Goal: Task Accomplishment & Management: Use online tool/utility

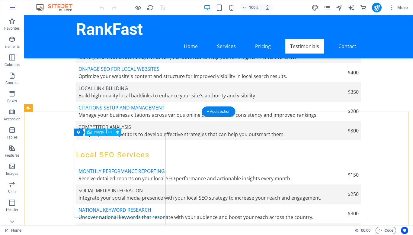
scroll to position [1151, 0]
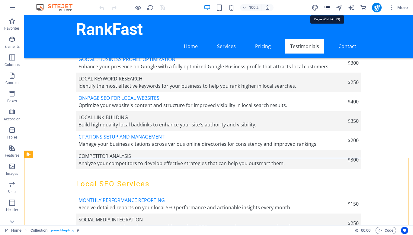
click at [327, 5] on icon "pages" at bounding box center [327, 7] width 7 height 7
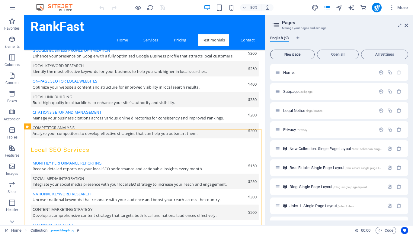
click at [297, 51] on button "New page" at bounding box center [293, 55] width 44 height 10
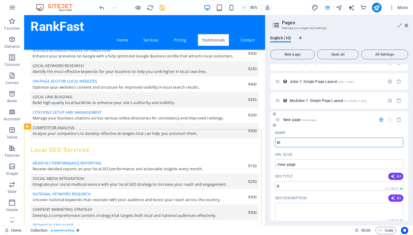
type input "Blo"
type input "/b"
type input "Blog"
type input "/blog"
type input "Blogs"
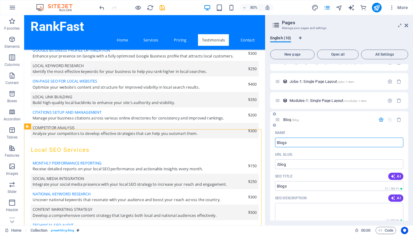
type input "/blogs"
type input "Blog"
type input "/blog"
type input "Blogs"
type input "/blogs"
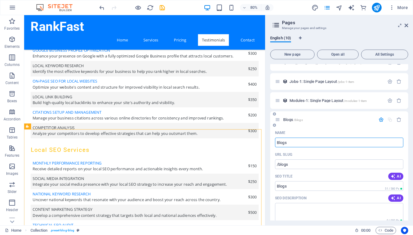
type input "Blogs"
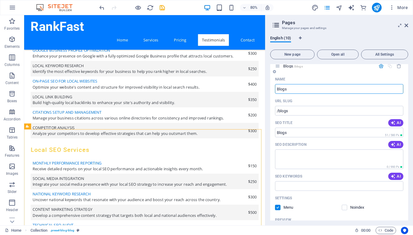
scroll to position [245, 0]
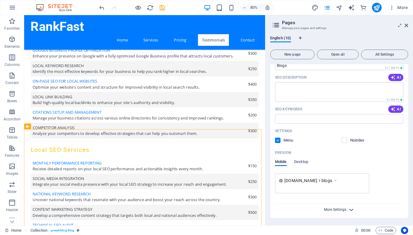
click at [340, 210] on span "More Settings" at bounding box center [335, 209] width 22 height 4
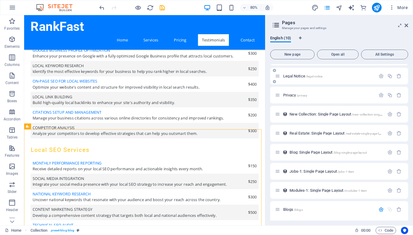
scroll to position [55, 0]
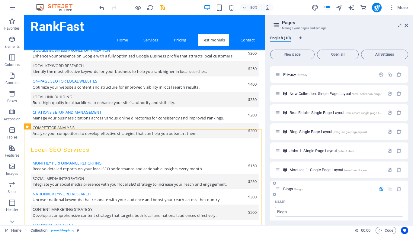
click at [379, 189] on icon "button" at bounding box center [381, 188] width 5 height 5
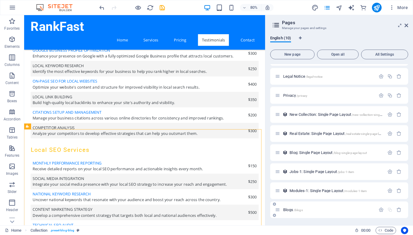
click at [291, 207] on div "Blogs /blogs" at bounding box center [325, 209] width 101 height 7
click at [291, 210] on span "Blogs /blogs" at bounding box center [294, 209] width 20 height 5
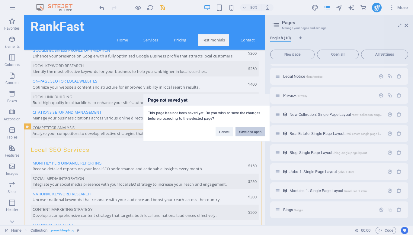
click at [252, 131] on button "Save and open" at bounding box center [251, 131] width 30 height 9
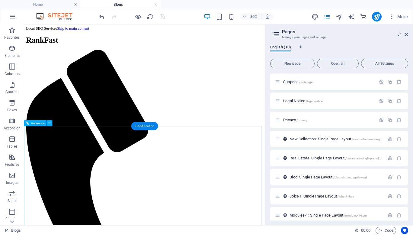
scroll to position [0, 0]
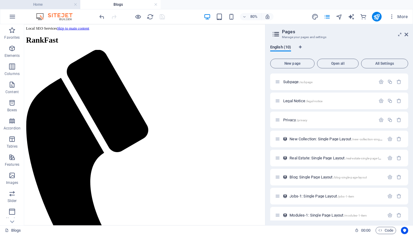
click at [68, 5] on h4 "Home" at bounding box center [40, 4] width 80 height 7
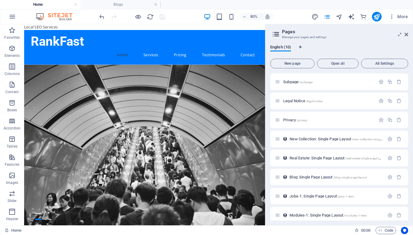
scroll to position [1151, 0]
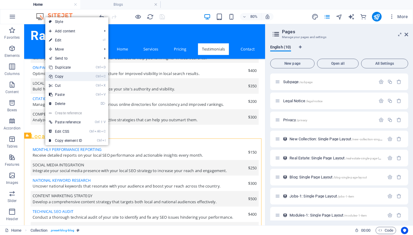
click at [66, 77] on link "Ctrl C Copy" at bounding box center [65, 76] width 41 height 9
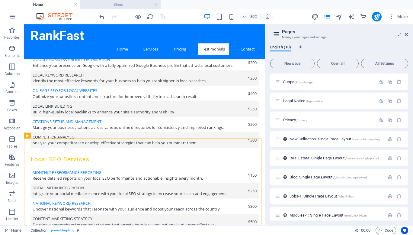
click at [120, 1] on li "Blogs" at bounding box center [120, 4] width 80 height 9
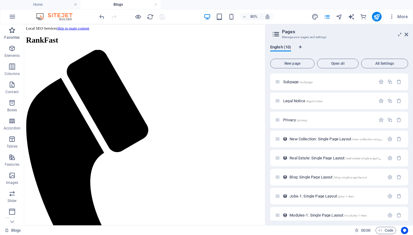
click at [13, 36] on p "Favorites" at bounding box center [11, 37] width 15 height 5
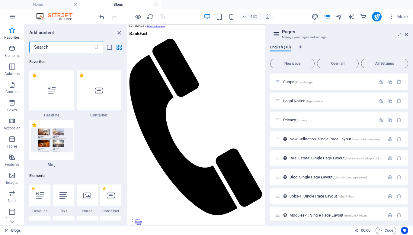
click at [59, 46] on input "text" at bounding box center [61, 47] width 64 height 12
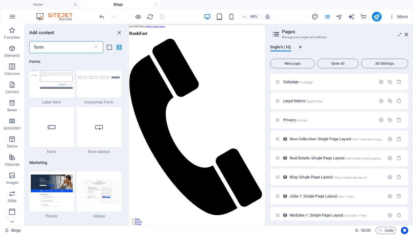
scroll to position [270, 0]
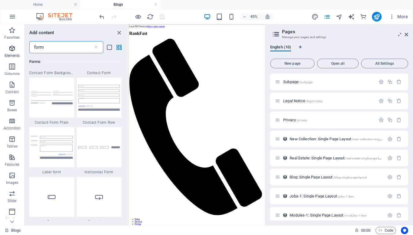
drag, startPoint x: 52, startPoint y: 47, endPoint x: 6, endPoint y: 48, distance: 46.0
click at [6, 48] on div "Favorites Elements Columns Content Boxes Accordion Tables Features Images Slide…" at bounding box center [64, 124] width 128 height 201
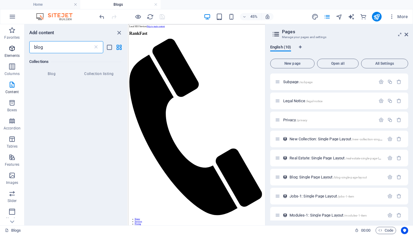
scroll to position [0, 0]
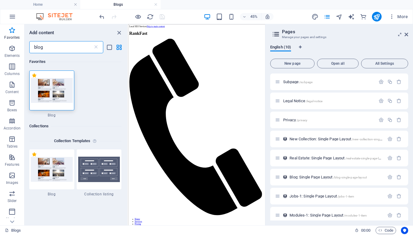
type input "blog"
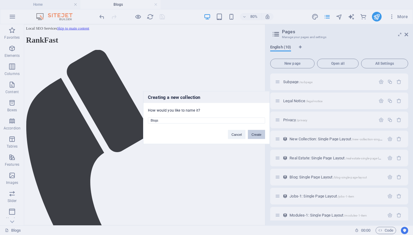
type input "Blogs"
click at [255, 134] on button "Create" at bounding box center [256, 134] width 17 height 9
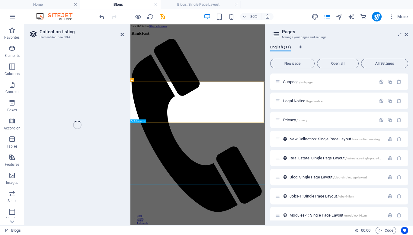
select select "68e3b1a71ccb5905c10cfe25"
select select
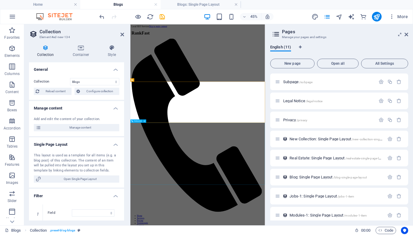
select select "columns.status"
select select "columns.publishing_date"
select select "past"
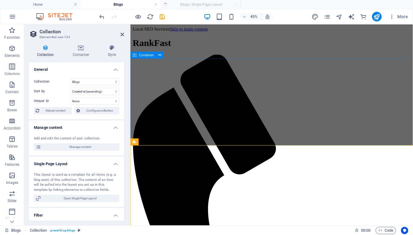
select select "columns.publishing_date_DESC"
select select "68e3b1a914bbc1fbf9003ac2"
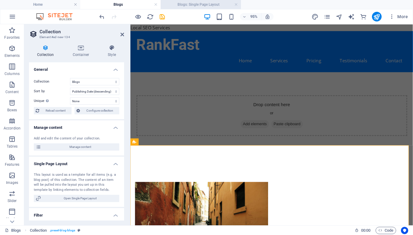
click at [199, 4] on h4 "Blogs: Single Page Layout" at bounding box center [201, 4] width 80 height 7
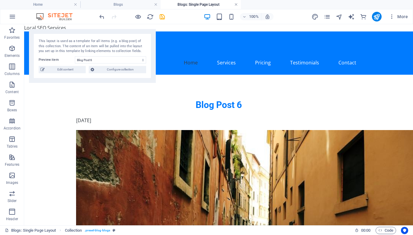
click at [236, 4] on link at bounding box center [237, 5] width 4 height 6
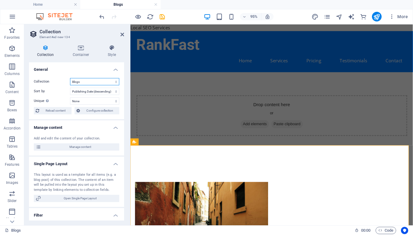
click at [96, 80] on select "Blog Blogs Jobs-1 Modules-1 New Collection Real Estate" at bounding box center [94, 81] width 49 height 7
click at [70, 78] on select "Blog Blogs Jobs-1 Modules-1 New Collection Real Estate" at bounding box center [94, 81] width 49 height 7
select select "68e3b1a71ccb5905c10cfe25"
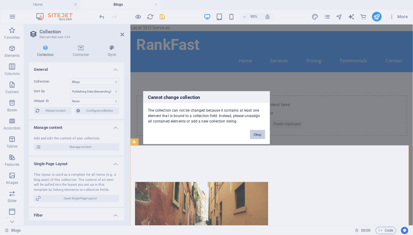
click at [257, 130] on button "Okay" at bounding box center [257, 134] width 15 height 9
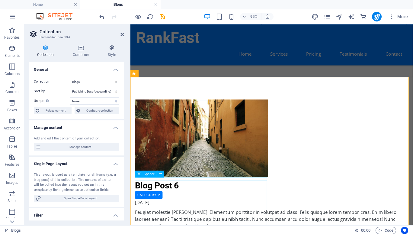
scroll to position [72, 0]
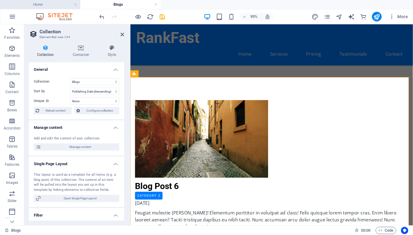
click at [40, 3] on h4 "Home" at bounding box center [40, 4] width 80 height 7
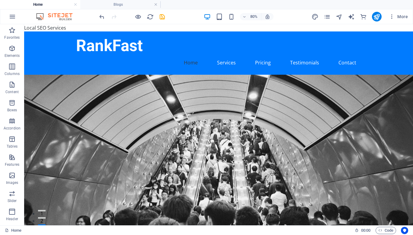
scroll to position [1151, 0]
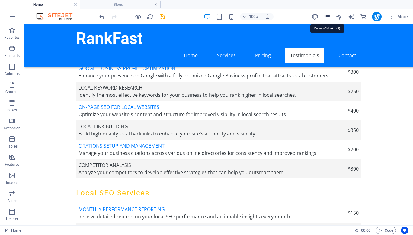
click at [327, 17] on icon "pages" at bounding box center [327, 16] width 7 height 7
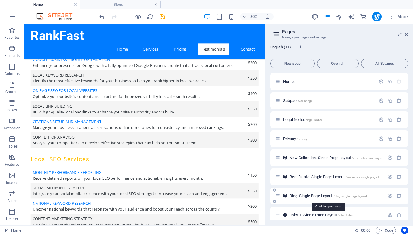
click at [343, 196] on span "/blog-single-page-layout" at bounding box center [351, 195] width 34 height 3
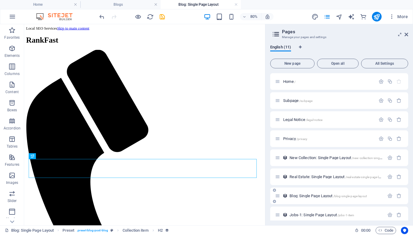
scroll to position [0, 0]
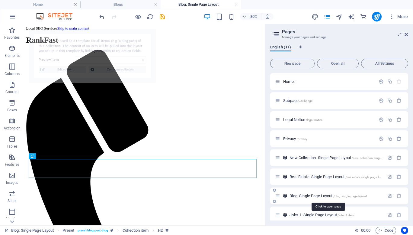
select select "68e39e8faf4b3383c7000676"
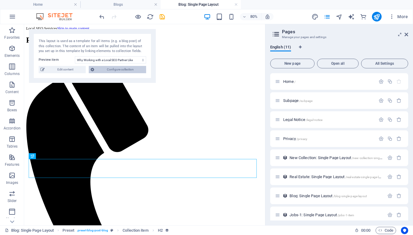
click at [111, 67] on span "Configure collection" at bounding box center [120, 69] width 48 height 7
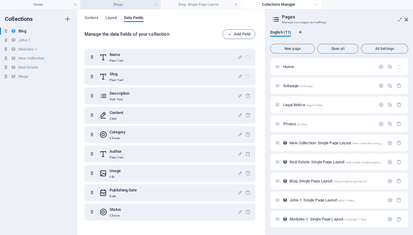
click at [123, 6] on h4 "Blogs" at bounding box center [120, 4] width 80 height 7
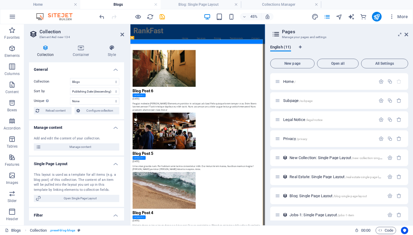
click at [122, 32] on h2 "Collection" at bounding box center [82, 31] width 85 height 5
click at [122, 35] on icon at bounding box center [123, 34] width 4 height 5
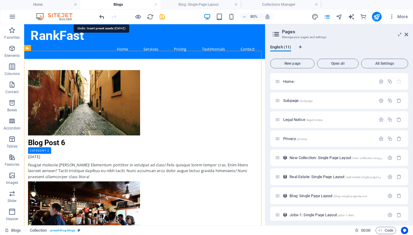
click at [101, 16] on icon "undo" at bounding box center [102, 16] width 7 height 7
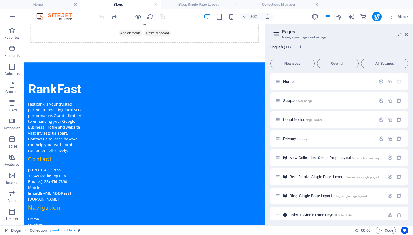
scroll to position [14, 0]
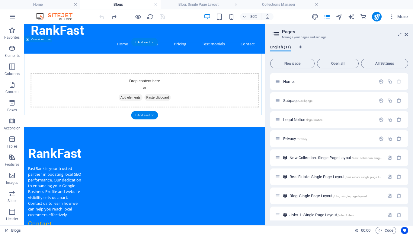
click at [92, 95] on div "Drop content here or Add elements Paste clipboard" at bounding box center [174, 106] width 285 height 43
click at [14, 48] on icon "button" at bounding box center [11, 48] width 7 height 7
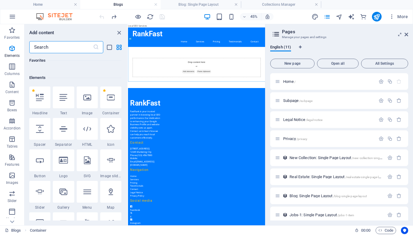
scroll to position [114, 0]
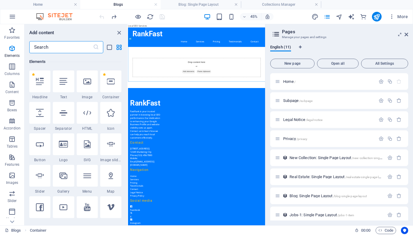
click at [67, 45] on input "text" at bounding box center [61, 47] width 64 height 12
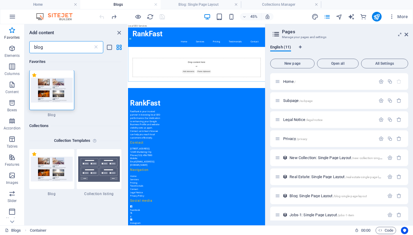
scroll to position [0, 0]
type input "blog"
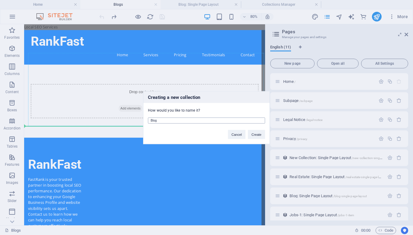
click at [185, 120] on input "Blog" at bounding box center [206, 120] width 117 height 6
click at [260, 134] on button "Create" at bounding box center [256, 134] width 17 height 9
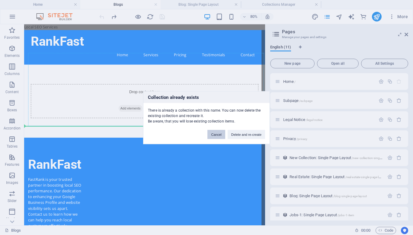
click at [218, 134] on button "Cancel" at bounding box center [217, 134] width 18 height 9
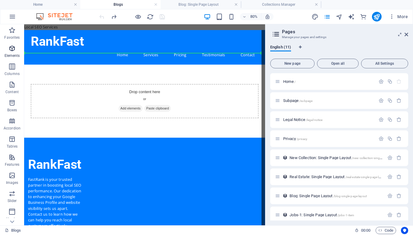
click at [10, 51] on icon "button" at bounding box center [11, 48] width 7 height 7
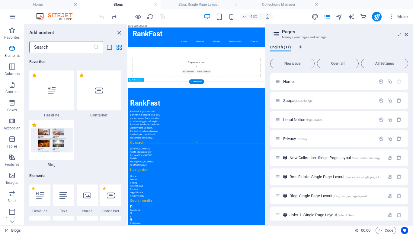
scroll to position [114, 0]
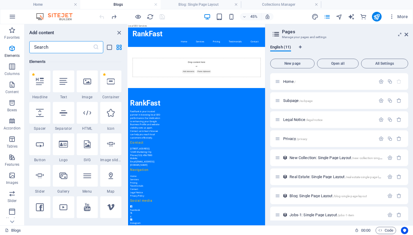
click at [57, 51] on input "text" at bounding box center [61, 47] width 64 height 12
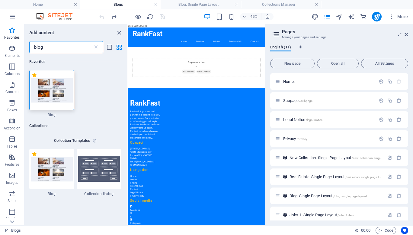
scroll to position [0, 0]
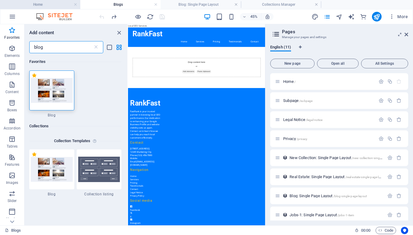
type input "blog"
click at [56, 5] on h4 "Home" at bounding box center [40, 4] width 80 height 7
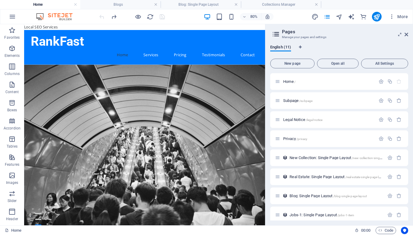
scroll to position [1151, 0]
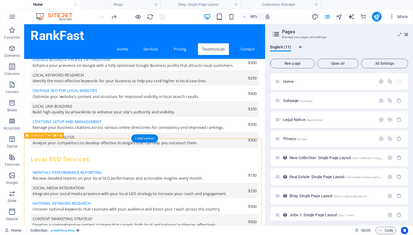
select select "columns.publishing_date_DESC"
select select "columns.status"
select select "columns.publishing_date"
select select "past"
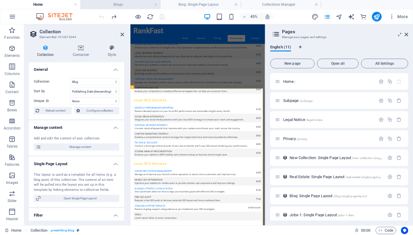
click at [122, 3] on h4 "Blogs" at bounding box center [120, 4] width 80 height 7
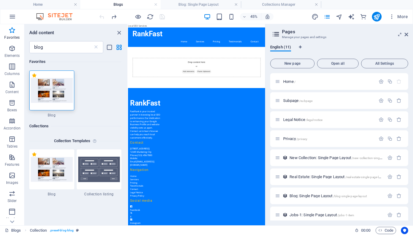
scroll to position [0, 0]
drag, startPoint x: 54, startPoint y: 48, endPoint x: 7, endPoint y: 48, distance: 47.1
click at [7, 48] on div "Favorites Elements Columns Content Boxes Accordion Tables Features Images Slide…" at bounding box center [64, 124] width 128 height 201
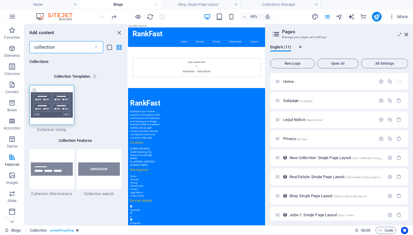
type input "collection"
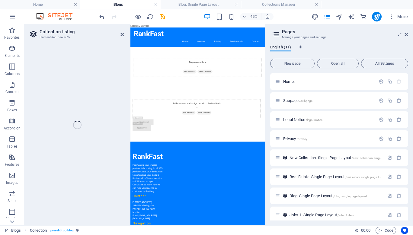
select select
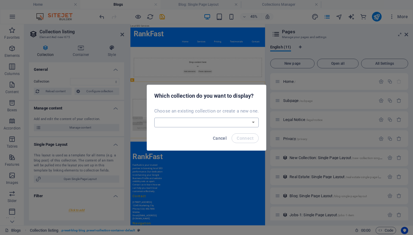
click at [210, 124] on select "Blog Blogs Jobs-1 Modules-1 New Collection Real Estate Create a new collection" at bounding box center [206, 123] width 105 height 10
select select "68e153e39306663cac077b13"
click at [155, 118] on select "Blog Blogs Jobs-1 Modules-1 New Collection Real Estate Create a new collection" at bounding box center [206, 123] width 105 height 10
click at [247, 137] on span "Connect" at bounding box center [245, 138] width 17 height 5
select select "68e153e39306663cac077b13"
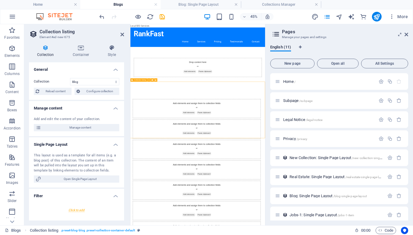
select select "createdAt_DESC"
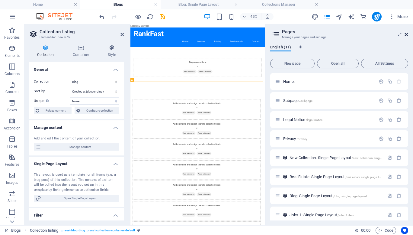
click at [407, 35] on icon at bounding box center [407, 34] width 4 height 5
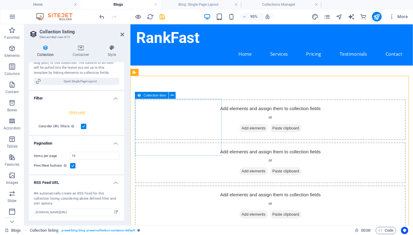
scroll to position [73, 0]
click at [245, 137] on span "Add elements" at bounding box center [260, 133] width 30 height 8
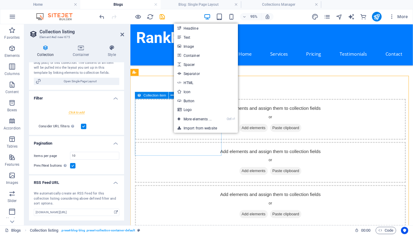
click at [248, 133] on icon at bounding box center [248, 133] width 0 height 0
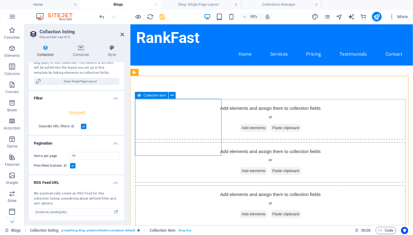
click at [248, 133] on icon at bounding box center [248, 133] width 0 height 0
click at [11, 57] on p "Elements" at bounding box center [12, 55] width 15 height 5
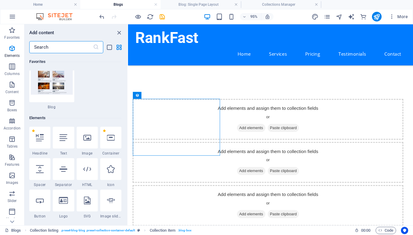
scroll to position [114, 0]
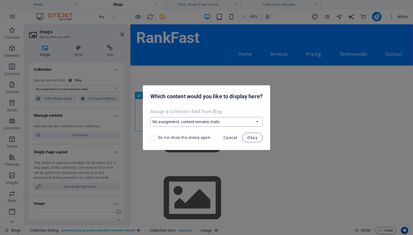
click at [177, 120] on select "No assignment, content remains static Create a new field Created at (Date) Upda…" at bounding box center [207, 122] width 112 height 10
select select "image"
click at [151, 117] on select "No assignment, content remains static Create a new field Created at (Date) Upda…" at bounding box center [207, 122] width 112 height 10
click at [253, 137] on span "Okay" at bounding box center [253, 137] width 10 height 5
select select "image"
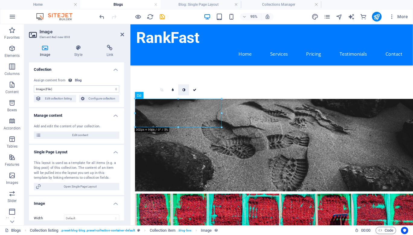
click at [185, 89] on icon at bounding box center [184, 89] width 3 height 3
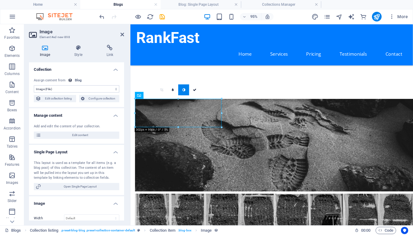
click at [185, 89] on icon at bounding box center [184, 89] width 3 height 3
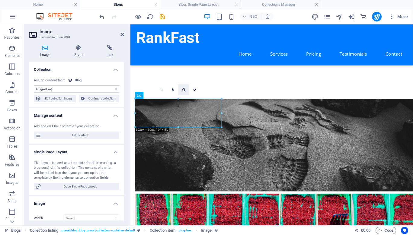
click at [185, 88] on icon at bounding box center [184, 89] width 3 height 3
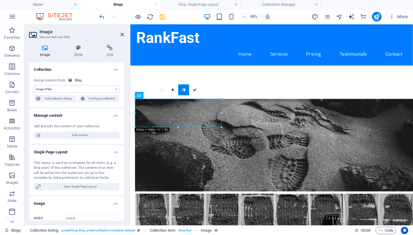
click at [185, 88] on icon at bounding box center [184, 89] width 3 height 3
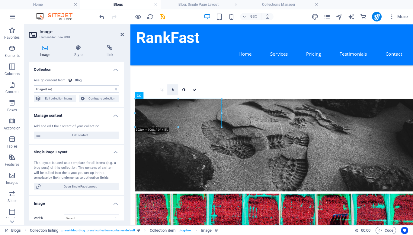
click at [173, 89] on icon at bounding box center [173, 89] width 2 height 3
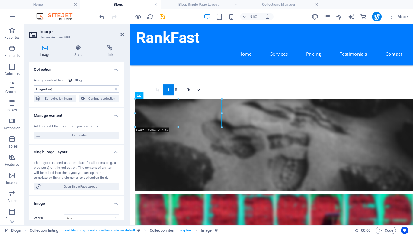
click at [171, 91] on link at bounding box center [168, 89] width 11 height 11
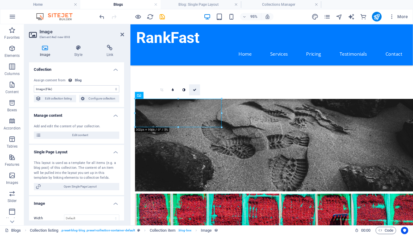
click at [195, 89] on icon at bounding box center [195, 89] width 4 height 3
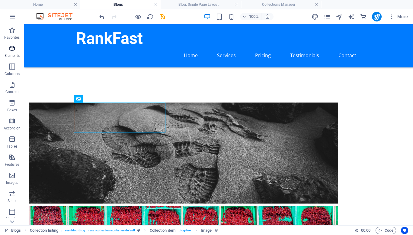
click at [13, 51] on icon "button" at bounding box center [11, 48] width 7 height 7
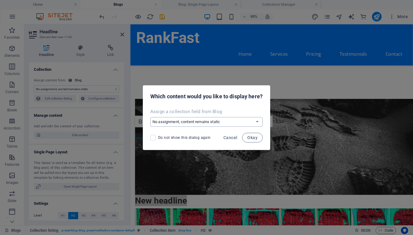
click at [173, 121] on select "No assignment, content remains static Create a new field Created at (Date) Upda…" at bounding box center [207, 122] width 112 height 10
select select "name"
click at [151, 117] on select "No assignment, content remains static Create a new field Created at (Date) Upda…" at bounding box center [207, 122] width 112 height 10
click at [256, 140] on span "Okay" at bounding box center [253, 137] width 10 height 5
select select "name"
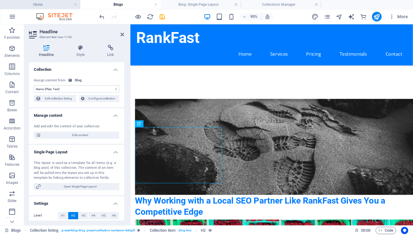
click at [65, 4] on h4 "Home" at bounding box center [40, 4] width 80 height 7
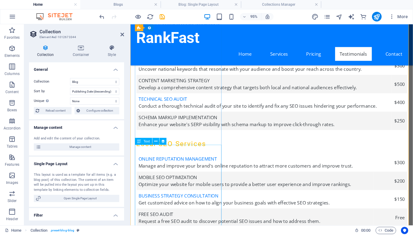
scroll to position [1336, 0]
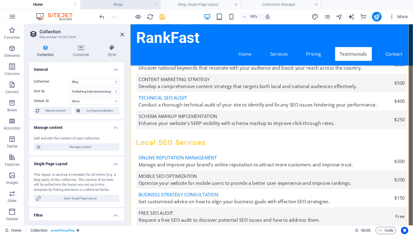
click at [127, 7] on h4 "Blogs" at bounding box center [120, 4] width 80 height 7
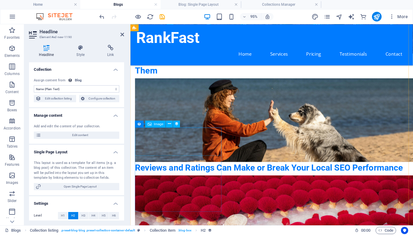
scroll to position [349, 0]
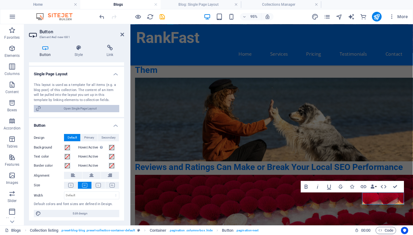
scroll to position [33, 0]
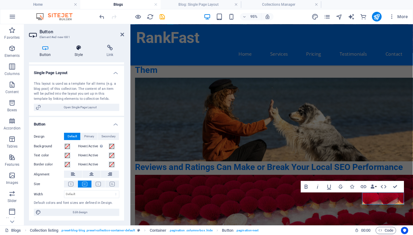
click at [77, 52] on h4 "Style" at bounding box center [80, 51] width 32 height 13
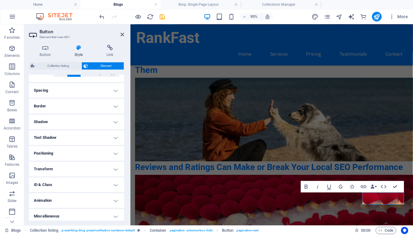
scroll to position [110, 0]
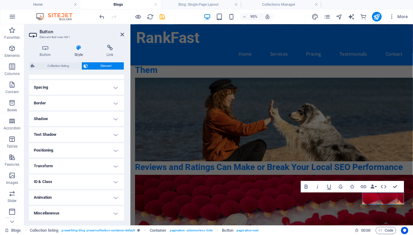
click at [77, 49] on icon at bounding box center [79, 48] width 30 height 6
click at [47, 53] on h4 "Button" at bounding box center [46, 51] width 35 height 13
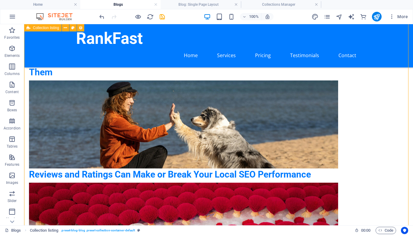
select select "createdAt_DESC"
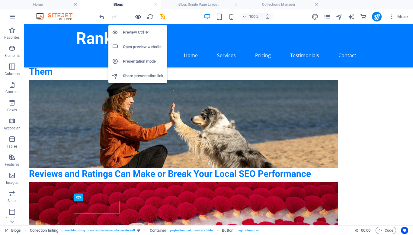
click at [136, 18] on icon "button" at bounding box center [138, 16] width 7 height 7
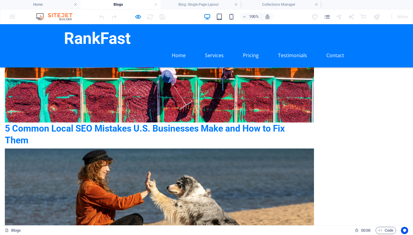
scroll to position [238, 0]
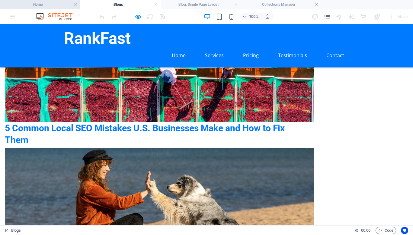
click at [62, 7] on h4 "Home" at bounding box center [40, 4] width 80 height 7
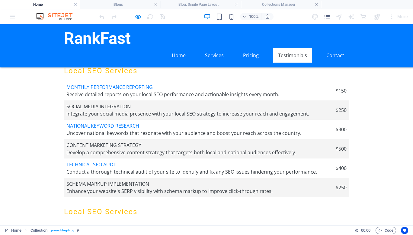
scroll to position [1274, 0]
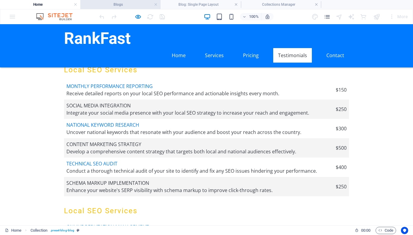
click at [99, 4] on h4 "Blogs" at bounding box center [120, 4] width 80 height 7
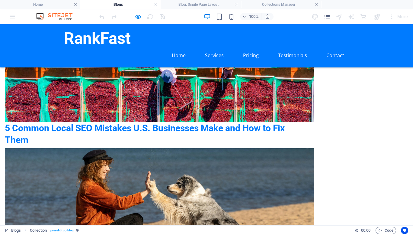
scroll to position [0, 0]
click at [42, 4] on h4 "Home" at bounding box center [40, 4] width 80 height 7
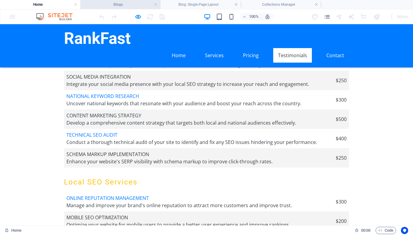
click at [89, 6] on h4 "Blogs" at bounding box center [120, 4] width 80 height 7
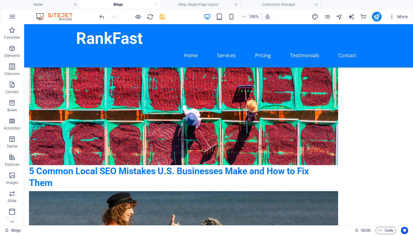
scroll to position [281, 0]
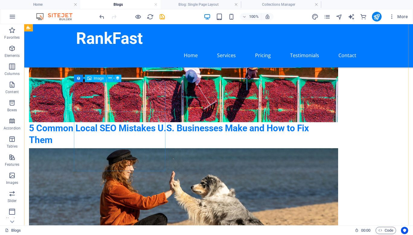
select select "image"
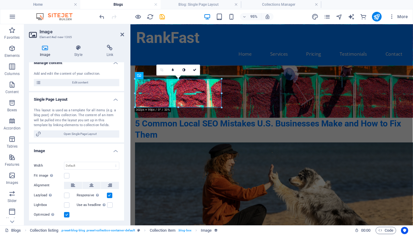
scroll to position [59, 0]
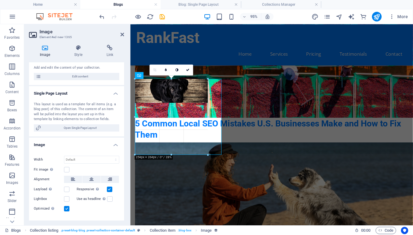
drag, startPoint x: 179, startPoint y: 107, endPoint x: 188, endPoint y: 157, distance: 50.7
type input "253"
select select "px"
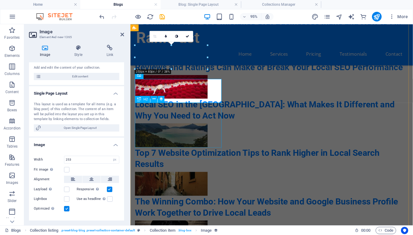
scroll to position [271, 0]
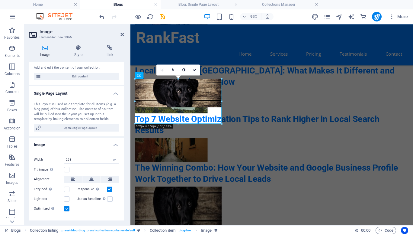
drag, startPoint x: 171, startPoint y: 103, endPoint x: 174, endPoint y: 123, distance: 20.8
type input "302"
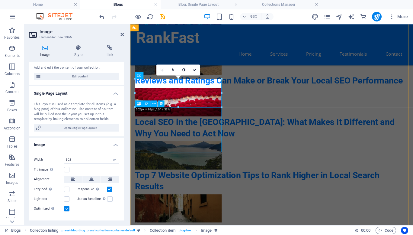
scroll to position [281, 0]
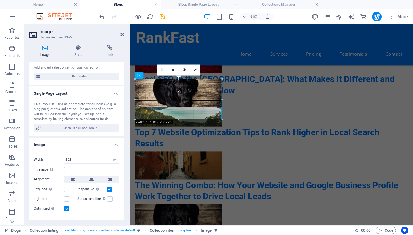
drag, startPoint x: 178, startPoint y: 106, endPoint x: 180, endPoint y: 119, distance: 12.9
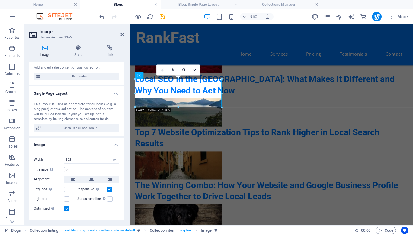
click at [64, 170] on label at bounding box center [66, 169] width 5 height 5
click at [0, 0] on input "Fit image Automatically fit image to a fixed width and height" at bounding box center [0, 0] width 0 height 0
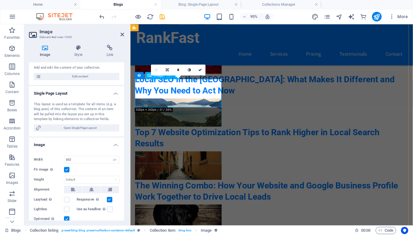
click at [190, 214] on figure at bounding box center [277, 229] width 285 height 30
click at [171, 214] on figure at bounding box center [277, 229] width 285 height 30
click at [181, 214] on figure at bounding box center [277, 229] width 285 height 30
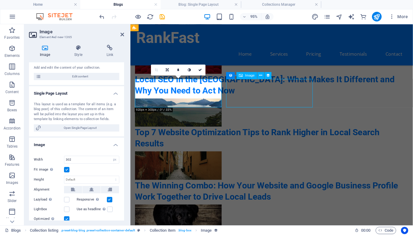
select select "image"
select select "px"
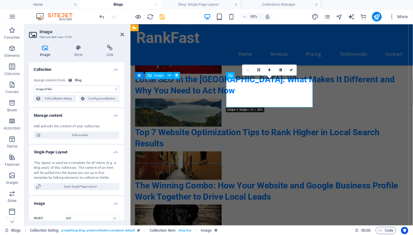
click at [192, 214] on figure at bounding box center [277, 229] width 285 height 30
select select "image"
select select "px"
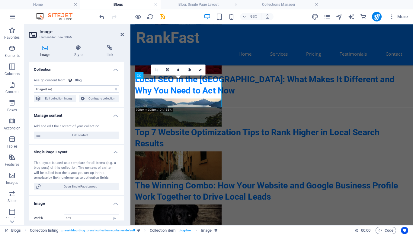
click at [50, 55] on h4 "Image" at bounding box center [46, 51] width 34 height 13
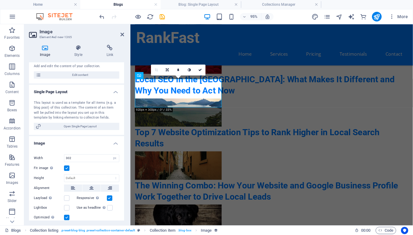
scroll to position [60, 0]
click at [65, 169] on label at bounding box center [66, 168] width 5 height 5
click at [0, 0] on input "Fit image Automatically fit image to a fixed width and height" at bounding box center [0, 0] width 0 height 0
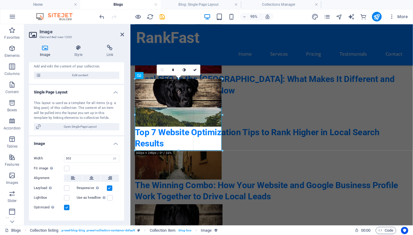
drag, startPoint x: 179, startPoint y: 106, endPoint x: 180, endPoint y: 152, distance: 45.4
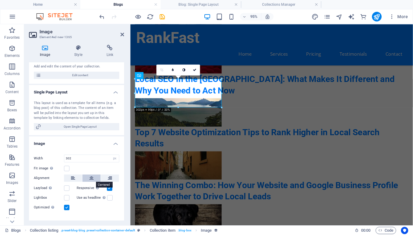
click at [92, 180] on icon at bounding box center [91, 177] width 4 height 7
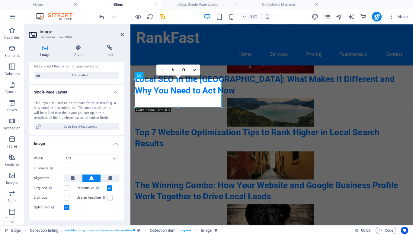
click at [107, 188] on label at bounding box center [109, 187] width 5 height 5
click at [0, 0] on input "Responsive Automatically load retina image and smartphone optimized sizes." at bounding box center [0, 0] width 0 height 0
drag, startPoint x: 308, startPoint y: 132, endPoint x: 181, endPoint y: 130, distance: 127.0
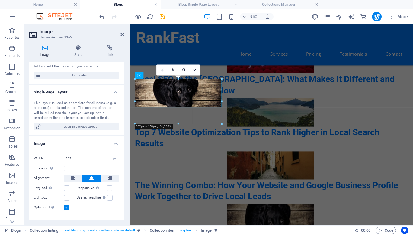
drag, startPoint x: 179, startPoint y: 107, endPoint x: 179, endPoint y: 126, distance: 19.0
type input "301"
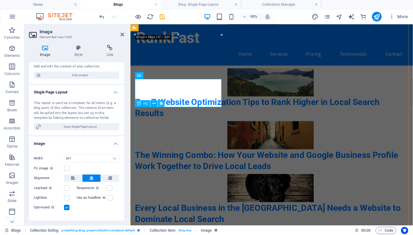
scroll to position [281, 0]
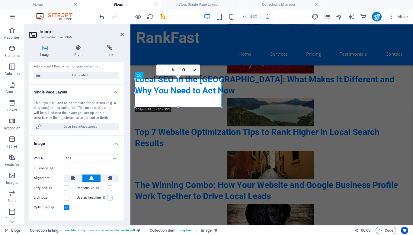
click at [109, 189] on label at bounding box center [109, 187] width 5 height 5
click at [0, 0] on input "Responsive Automatically load retina image and smartphone optimized sizes." at bounding box center [0, 0] width 0 height 0
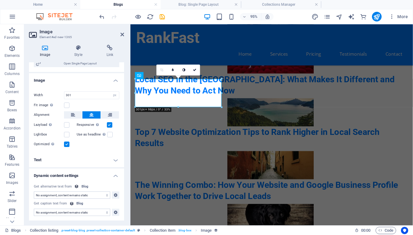
scroll to position [0, 0]
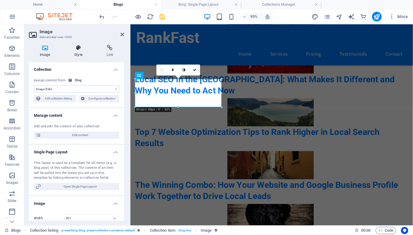
click at [81, 49] on icon at bounding box center [78, 48] width 30 height 6
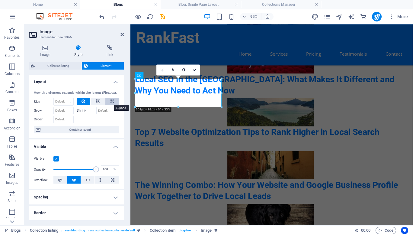
click at [112, 102] on icon at bounding box center [112, 101] width 3 height 7
type input "100"
select select "%"
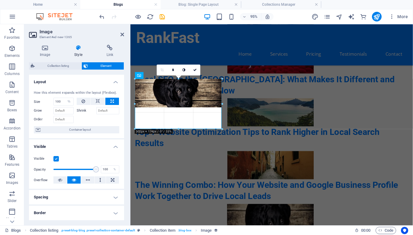
drag, startPoint x: 180, startPoint y: 107, endPoint x: 53, endPoint y: 112, distance: 127.3
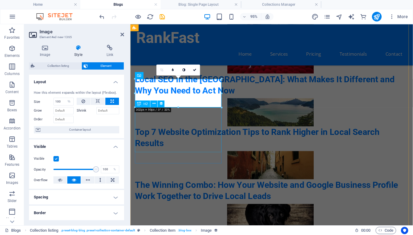
scroll to position [281, 0]
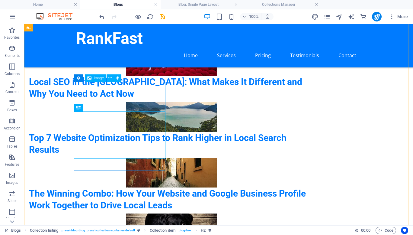
click at [111, 213] on figure at bounding box center [171, 228] width 285 height 30
select select "%"
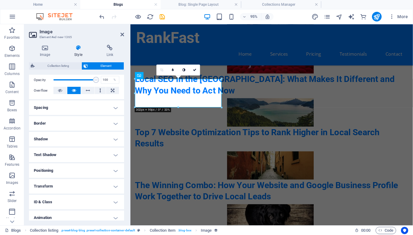
scroll to position [110, 0]
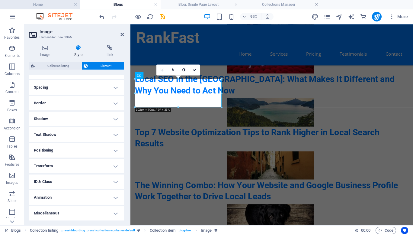
click at [44, 3] on h4 "Home" at bounding box center [40, 4] width 80 height 7
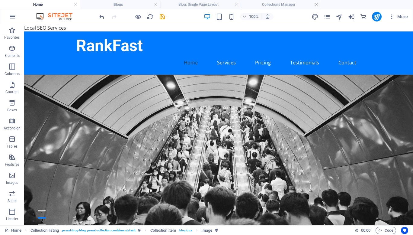
scroll to position [1274, 0]
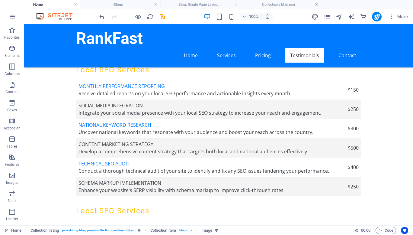
click at [0, 0] on img at bounding box center [0, 0] width 0 height 0
select select "68e39b5646657a221902be4b"
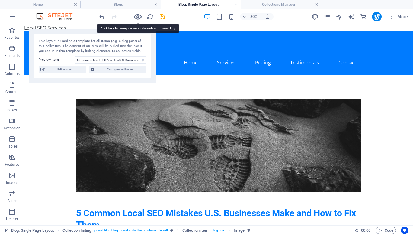
scroll to position [0, 0]
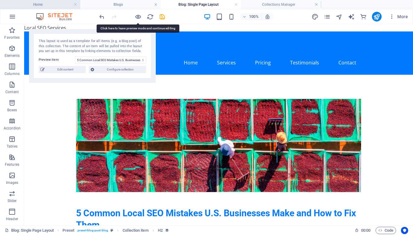
click at [50, 6] on h4 "Home" at bounding box center [40, 4] width 80 height 7
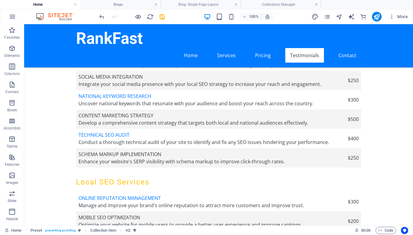
click at [0, 0] on img at bounding box center [0, 0] width 0 height 0
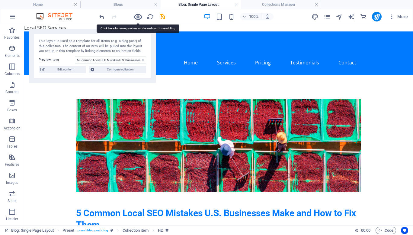
scroll to position [0, 0]
click at [47, 5] on h4 "Home" at bounding box center [40, 4] width 80 height 7
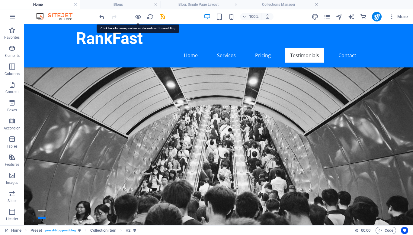
scroll to position [1274, 0]
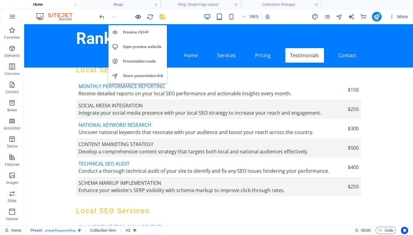
click at [138, 14] on icon "button" at bounding box center [138, 16] width 7 height 7
select select "columns.publishing_date_DESC"
select select "columns.status"
select select "columns.publishing_date"
select select "past"
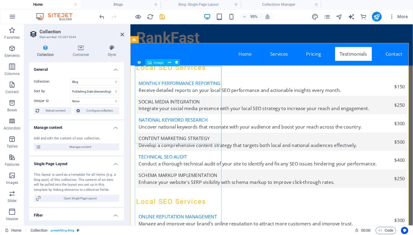
select select "image"
select select "px"
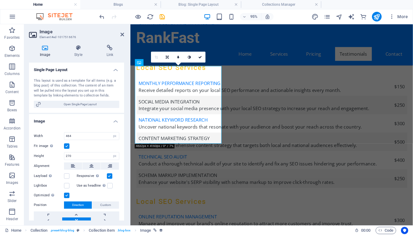
scroll to position [83, 0]
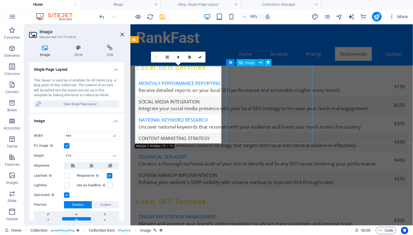
select select "image"
select select "px"
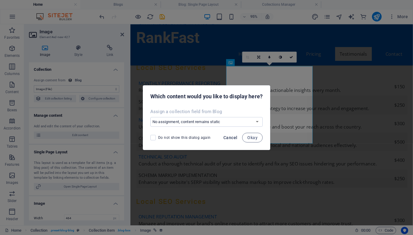
click at [234, 135] on span "Cancel" at bounding box center [231, 137] width 14 height 5
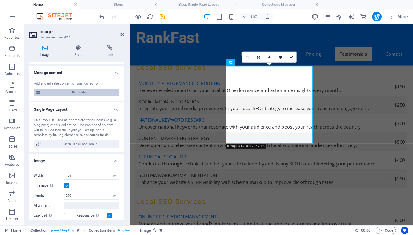
scroll to position [55, 0]
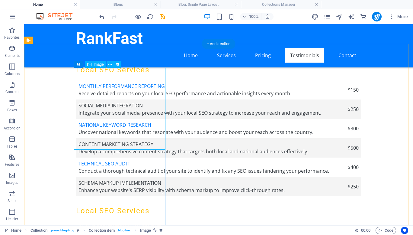
select select "image"
select select "px"
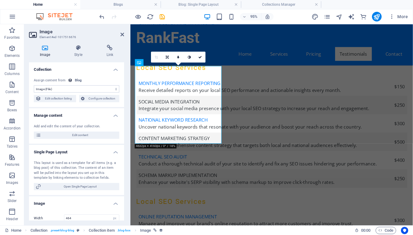
scroll to position [81, 0]
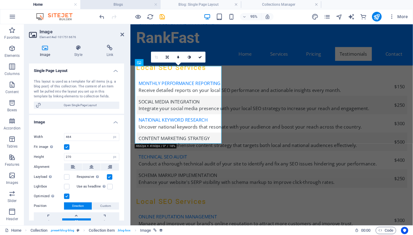
click at [119, 5] on h4 "Blogs" at bounding box center [120, 4] width 80 height 7
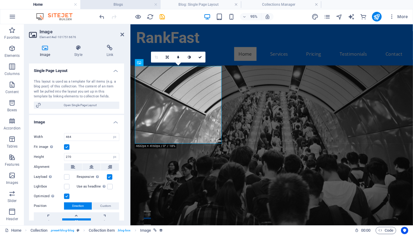
scroll to position [281, 0]
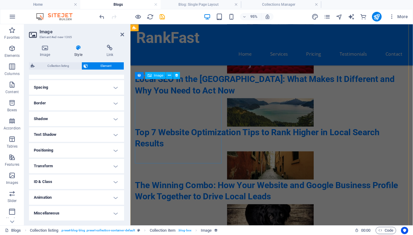
click at [186, 213] on figure at bounding box center [277, 228] width 285 height 30
click at [41, 50] on icon at bounding box center [45, 48] width 32 height 6
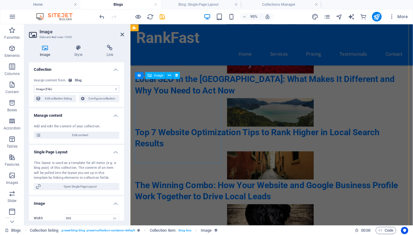
click at [169, 213] on figure at bounding box center [277, 228] width 285 height 30
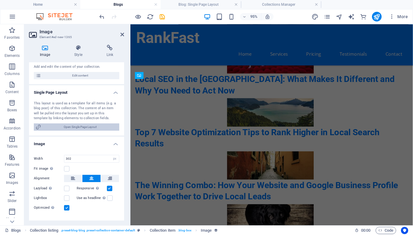
scroll to position [60, 0]
click at [69, 168] on label at bounding box center [66, 168] width 5 height 5
click at [0, 0] on input "Fit image Automatically fit image to a fixed width and height" at bounding box center [0, 0] width 0 height 0
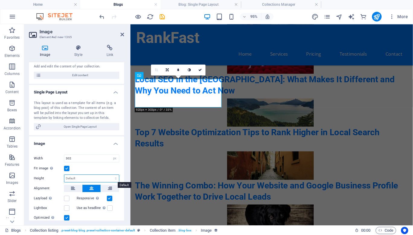
click at [75, 178] on select "Default auto px" at bounding box center [91, 178] width 55 height 7
drag, startPoint x: 76, startPoint y: 157, endPoint x: 38, endPoint y: 162, distance: 38.4
click at [38, 162] on div "Drag files here, click to choose files or select files from Files or our free s…" at bounding box center [76, 201] width 95 height 109
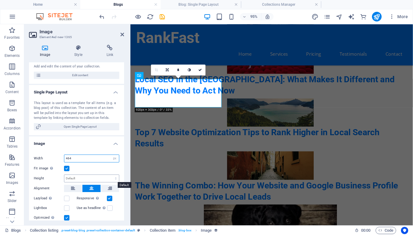
type input "464"
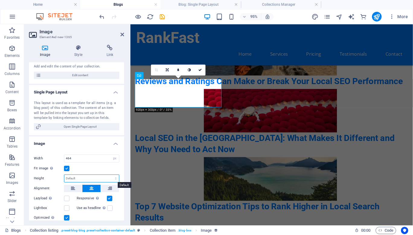
click at [75, 180] on select "Default auto px" at bounding box center [91, 178] width 55 height 7
select select "px"
click at [109, 175] on select "Default auto px" at bounding box center [91, 178] width 55 height 7
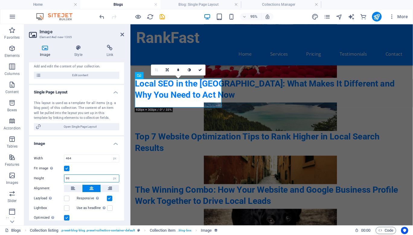
scroll to position [281, 0]
type input "270"
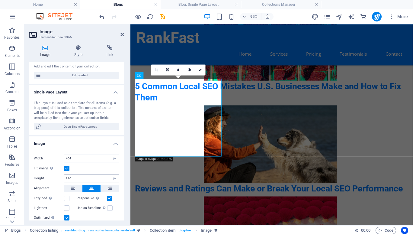
scroll to position [385, 0]
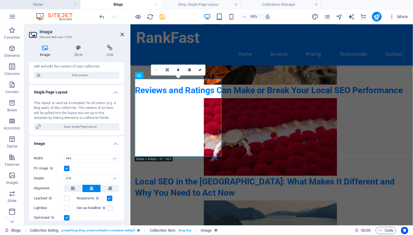
click at [56, 5] on h4 "Home" at bounding box center [40, 4] width 80 height 7
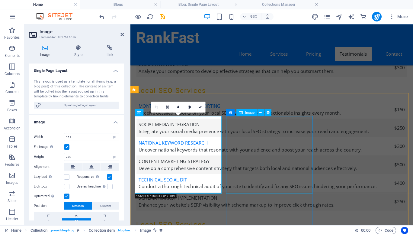
scroll to position [1252, 0]
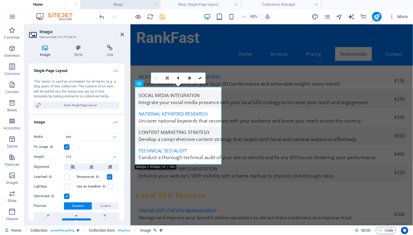
click at [116, 6] on h4 "Blogs" at bounding box center [120, 4] width 80 height 7
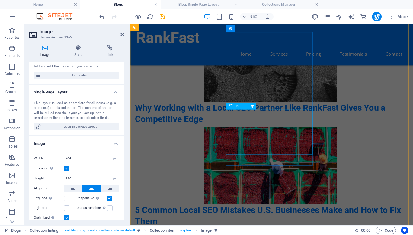
scroll to position [111, 0]
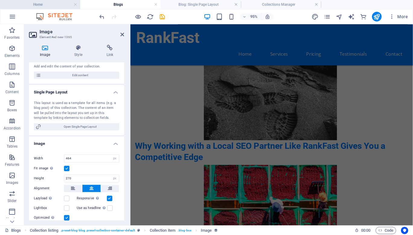
click at [51, 1] on li "Home" at bounding box center [40, 4] width 80 height 9
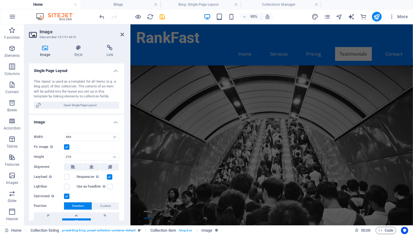
scroll to position [1252, 0]
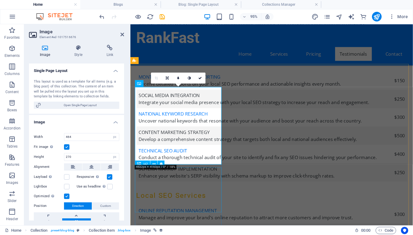
select select "name"
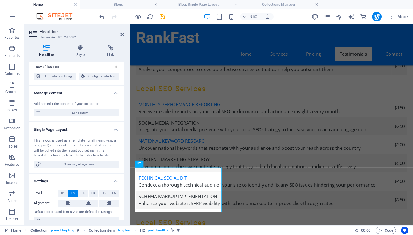
scroll to position [31, 0]
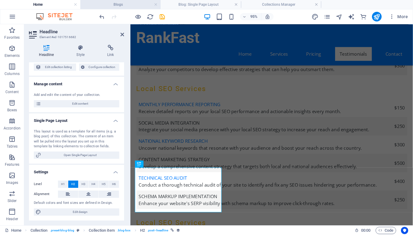
click at [116, 2] on h4 "Blogs" at bounding box center [120, 4] width 80 height 7
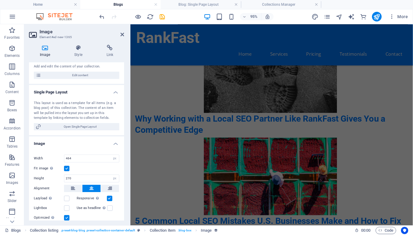
scroll to position [0, 0]
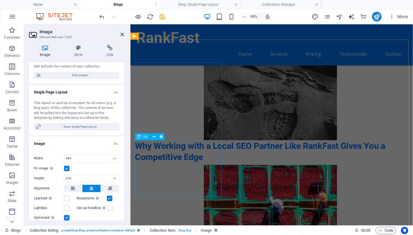
click at [165, 154] on div "Why Working with a Local SEO Partner Like RankFast Gives You a Competitive Edge" at bounding box center [277, 158] width 285 height 24
select select "name"
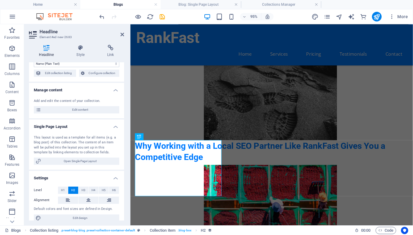
scroll to position [31, 0]
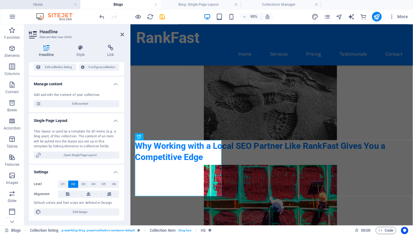
click at [63, 4] on h4 "Home" at bounding box center [40, 4] width 80 height 7
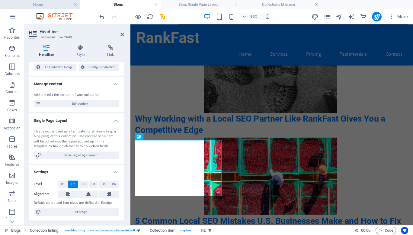
scroll to position [1252, 0]
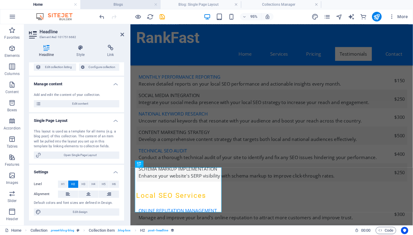
click at [122, 9] on li "Blogs" at bounding box center [120, 4] width 80 height 9
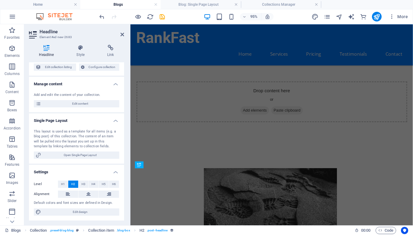
scroll to position [111, 0]
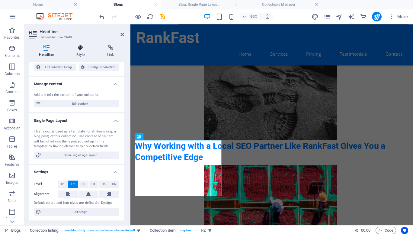
click at [80, 50] on icon at bounding box center [80, 48] width 28 height 6
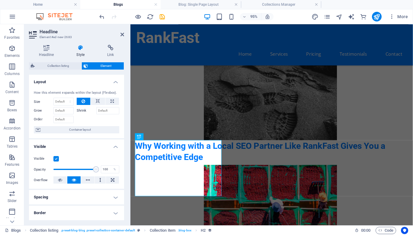
click at [80, 50] on icon at bounding box center [80, 48] width 28 height 6
click at [42, 6] on h4 "Home" at bounding box center [40, 4] width 80 height 7
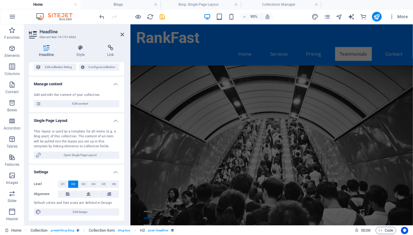
scroll to position [1252, 0]
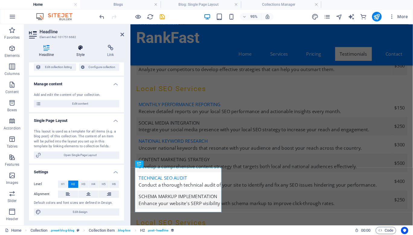
click at [80, 49] on icon at bounding box center [80, 48] width 28 height 6
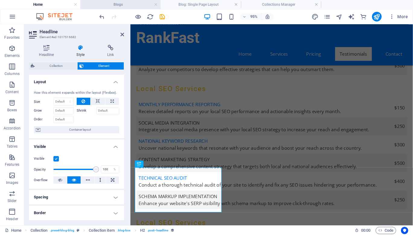
click at [93, 5] on h4 "Blogs" at bounding box center [120, 4] width 80 height 7
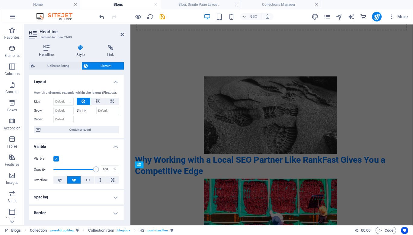
scroll to position [0, 0]
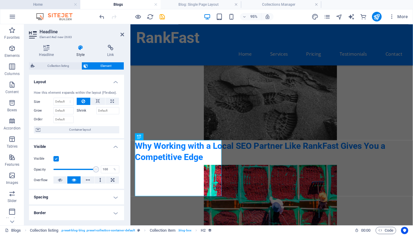
click at [59, 5] on h4 "Home" at bounding box center [40, 4] width 80 height 7
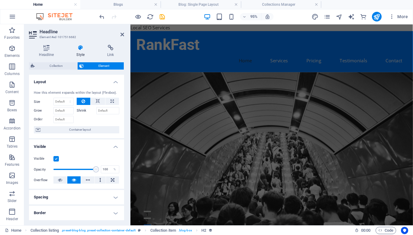
scroll to position [1252, 0]
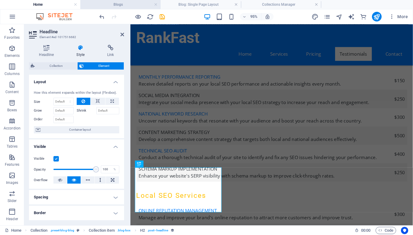
click at [106, 5] on h4 "Blogs" at bounding box center [120, 4] width 80 height 7
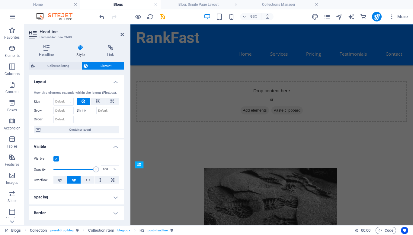
scroll to position [111, 0]
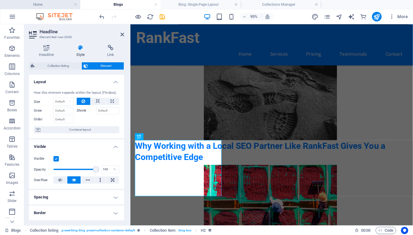
click at [44, 5] on h4 "Home" at bounding box center [40, 4] width 80 height 7
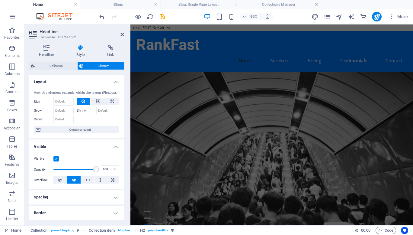
scroll to position [1252, 0]
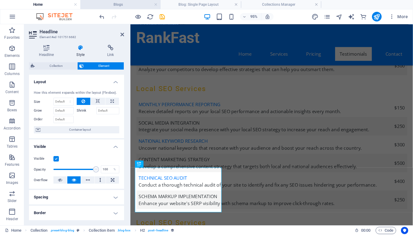
click at [116, 3] on h4 "Blogs" at bounding box center [120, 4] width 80 height 7
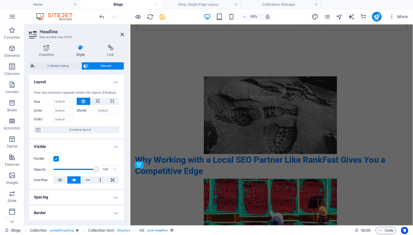
scroll to position [0, 0]
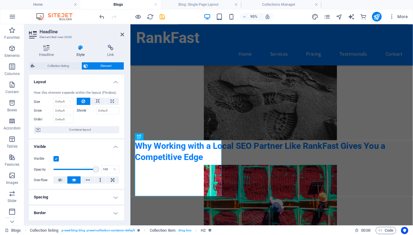
click at [78, 194] on h4 "Spacing" at bounding box center [76, 197] width 95 height 15
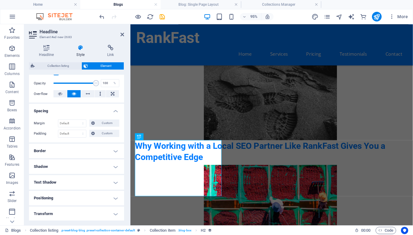
scroll to position [86, 0]
click at [57, 4] on h4 "Home" at bounding box center [40, 4] width 80 height 7
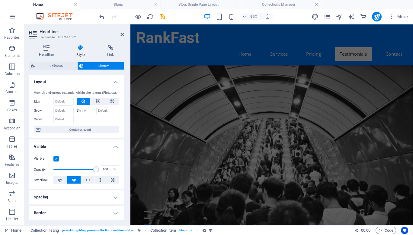
scroll to position [1252, 0]
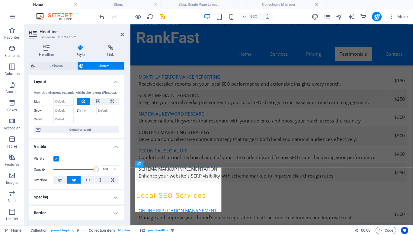
click at [95, 198] on h4 "Spacing" at bounding box center [76, 197] width 95 height 15
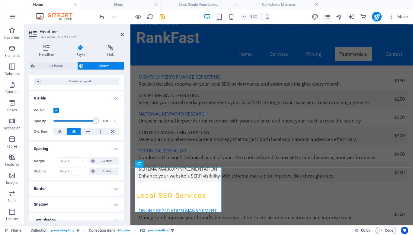
scroll to position [96, 0]
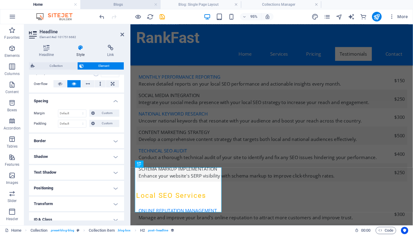
click at [102, 5] on h4 "Blogs" at bounding box center [120, 4] width 80 height 7
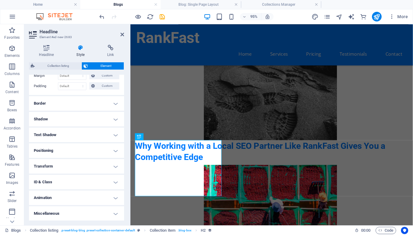
scroll to position [134, 0]
click at [49, 49] on icon at bounding box center [46, 48] width 35 height 6
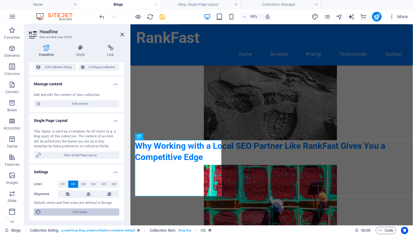
click at [70, 211] on span "Edit design" at bounding box center [80, 211] width 75 height 7
select select "px"
select select "200"
select select "px"
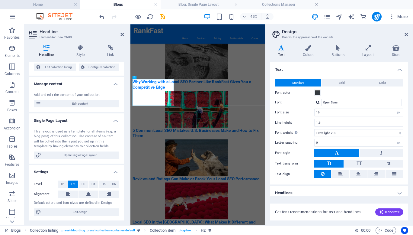
click at [48, 3] on h4 "Home" at bounding box center [40, 4] width 80 height 7
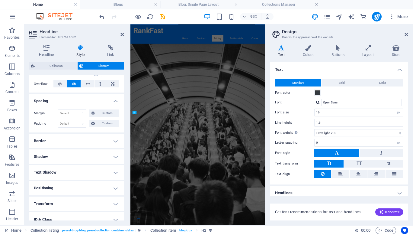
scroll to position [1252, 0]
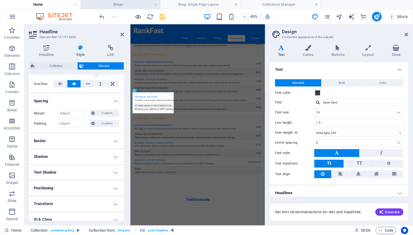
click at [104, 2] on h4 "Blogs" at bounding box center [120, 4] width 80 height 7
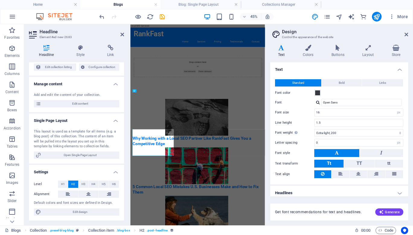
scroll to position [111, 0]
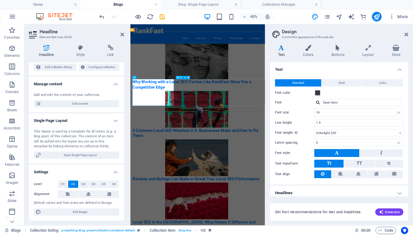
select select "name"
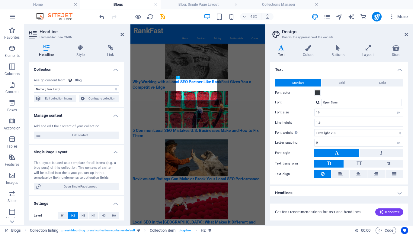
scroll to position [3, 0]
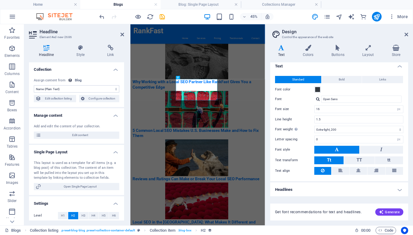
click at [401, 192] on h4 "Headlines" at bounding box center [340, 189] width 138 height 15
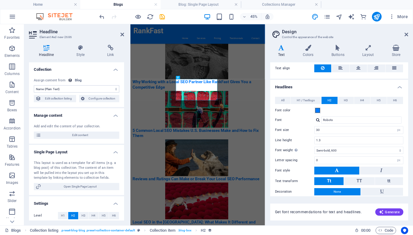
scroll to position [106, 0]
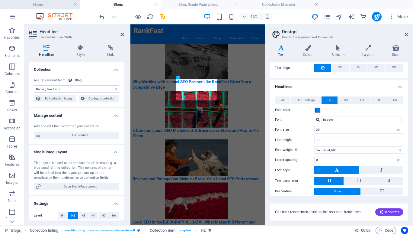
click at [62, 8] on li "Home" at bounding box center [40, 4] width 80 height 9
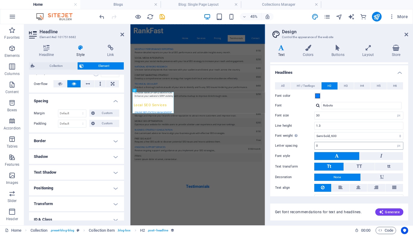
scroll to position [131, 0]
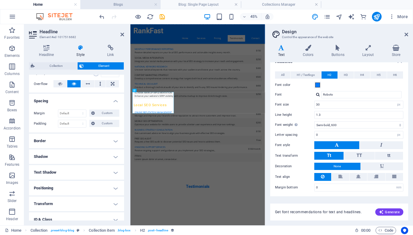
click at [101, 4] on h4 "Blogs" at bounding box center [120, 4] width 80 height 7
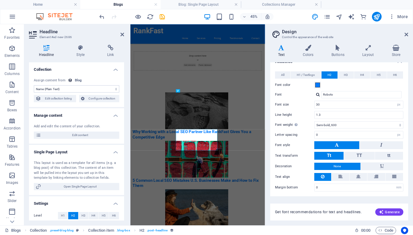
scroll to position [111, 0]
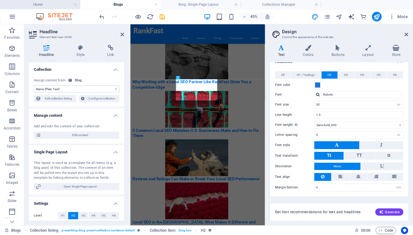
click at [51, 7] on h4 "Home" at bounding box center [40, 4] width 80 height 7
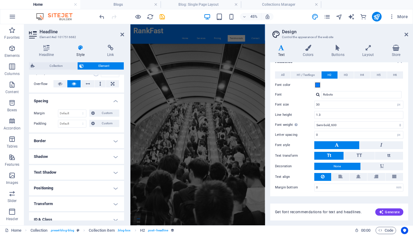
scroll to position [1252, 0]
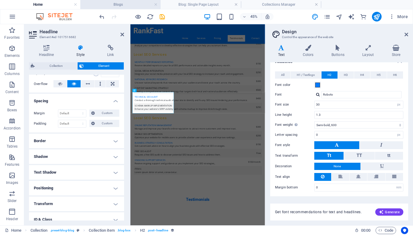
click at [112, 5] on h4 "Blogs" at bounding box center [120, 4] width 80 height 7
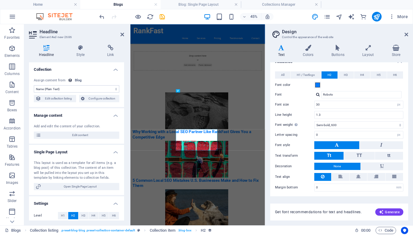
scroll to position [111, 0]
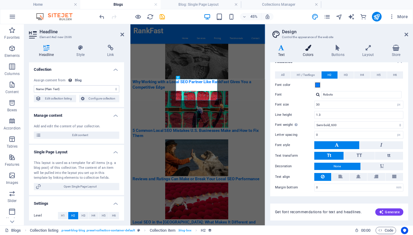
click at [310, 50] on icon at bounding box center [308, 48] width 26 height 6
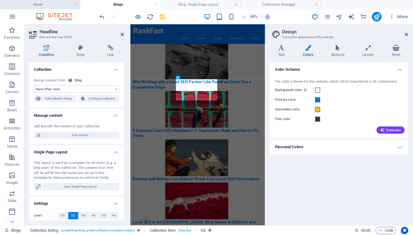
click at [62, 8] on h4 "Home" at bounding box center [40, 4] width 80 height 7
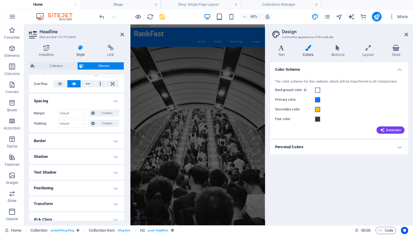
scroll to position [1252, 0]
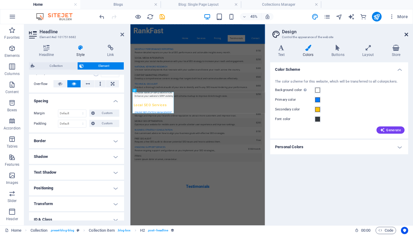
click at [407, 33] on icon at bounding box center [407, 34] width 4 height 5
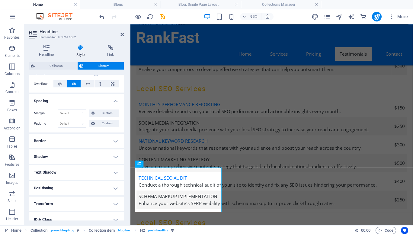
scroll to position [134, 0]
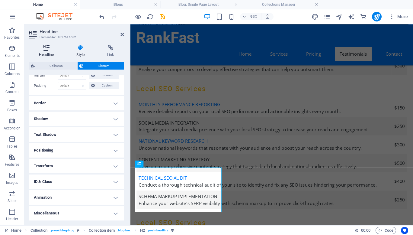
click at [42, 48] on icon at bounding box center [46, 48] width 35 height 6
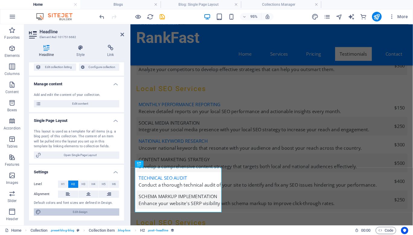
click at [83, 212] on span "Edit design" at bounding box center [80, 211] width 75 height 7
select select "px"
select select "200"
select select "px"
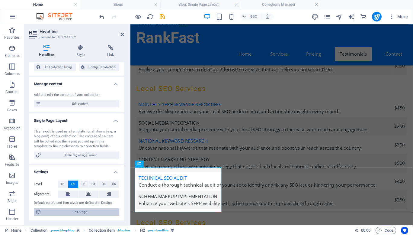
select select "600"
select select "px"
select select "rem"
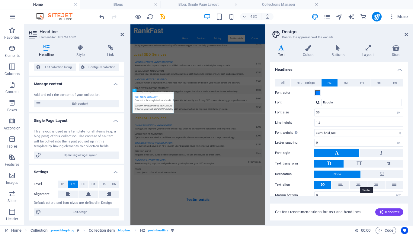
scroll to position [131, 0]
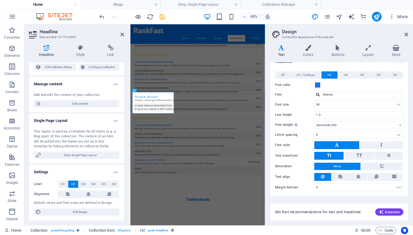
click at [405, 33] on h2 "Design" at bounding box center [345, 31] width 126 height 5
click at [407, 35] on icon at bounding box center [407, 34] width 4 height 5
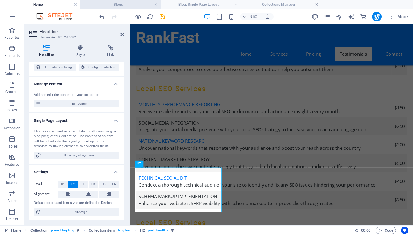
click at [111, 5] on h4 "Blogs" at bounding box center [120, 4] width 80 height 7
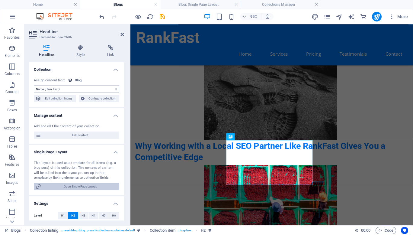
scroll to position [31, 0]
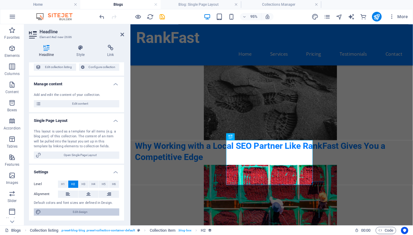
click at [81, 210] on span "Edit design" at bounding box center [80, 211] width 75 height 7
select select "px"
select select "200"
select select "px"
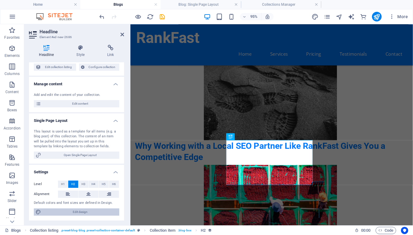
select select "600"
select select "px"
select select "rem"
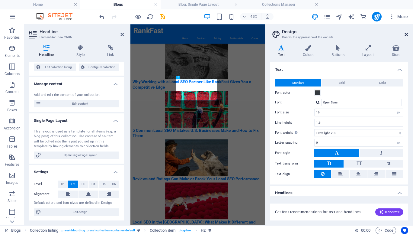
click at [407, 34] on icon at bounding box center [407, 34] width 4 height 5
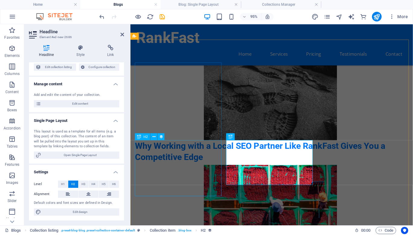
click at [168, 170] on div "Why Working with a Local SEO Partner Like RankFast Gives You a Competitive Edge" at bounding box center [277, 158] width 285 height 24
select select "name"
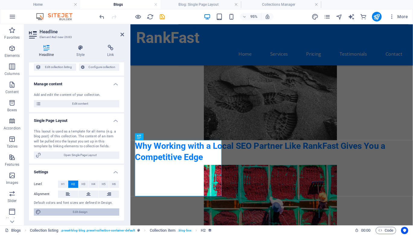
click at [76, 210] on span "Edit design" at bounding box center [80, 211] width 75 height 7
select select "px"
select select "200"
select select "px"
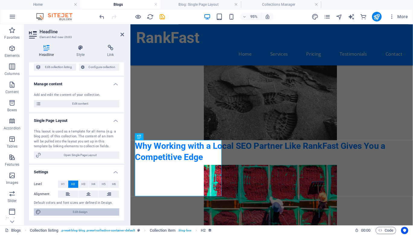
select select "600"
select select "px"
select select "rem"
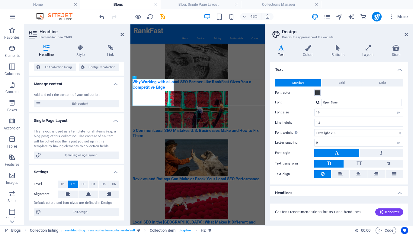
click at [319, 93] on span at bounding box center [318, 92] width 5 height 5
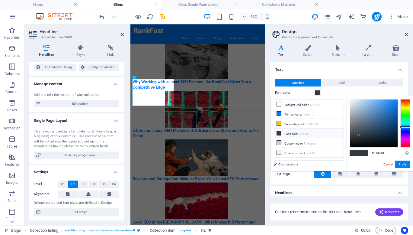
click at [278, 132] on icon at bounding box center [279, 133] width 4 height 4
click at [401, 165] on button "Apply" at bounding box center [402, 163] width 15 height 7
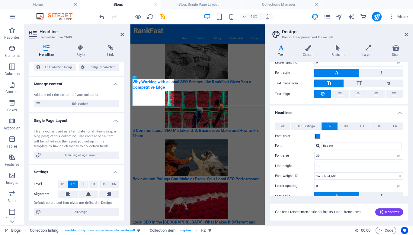
scroll to position [87, 0]
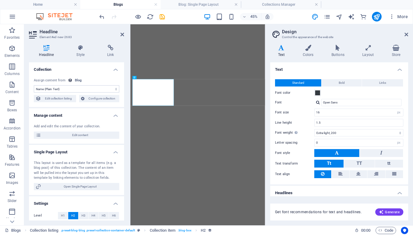
select select "name"
select select "px"
select select "200"
select select "px"
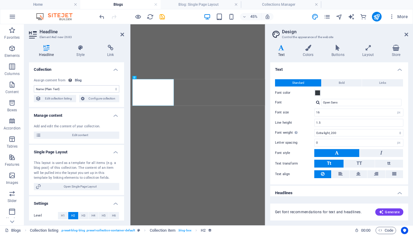
select select "600"
select select "px"
select select "rem"
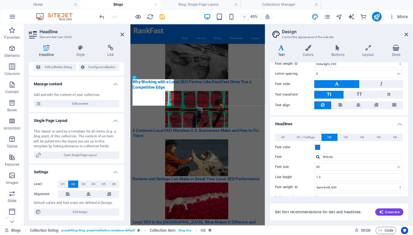
scroll to position [98, 0]
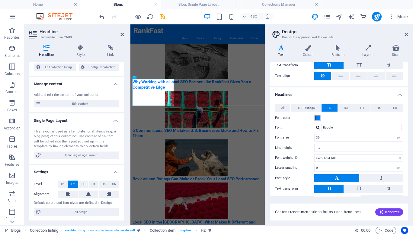
click at [318, 119] on span at bounding box center [318, 117] width 5 height 5
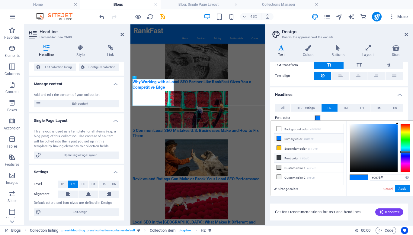
click at [277, 157] on icon at bounding box center [279, 157] width 4 height 4
type input "#343a40"
click at [401, 189] on button "Apply" at bounding box center [402, 188] width 15 height 7
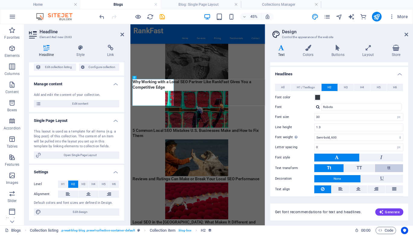
scroll to position [131, 0]
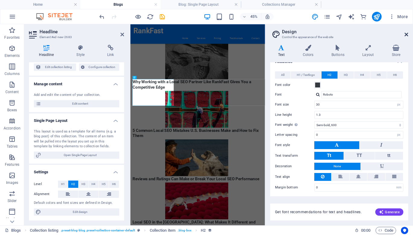
click at [405, 35] on icon at bounding box center [407, 34] width 4 height 5
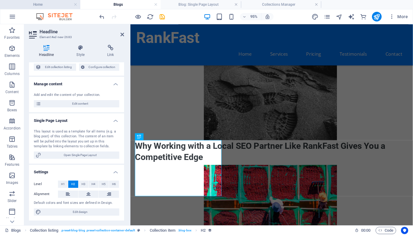
click at [51, 6] on h4 "Home" at bounding box center [40, 4] width 80 height 7
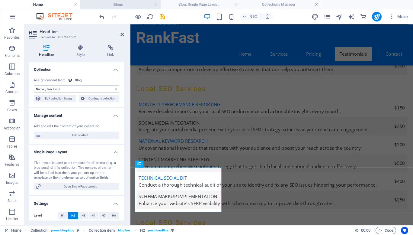
click at [117, 3] on h4 "Blogs" at bounding box center [120, 4] width 80 height 7
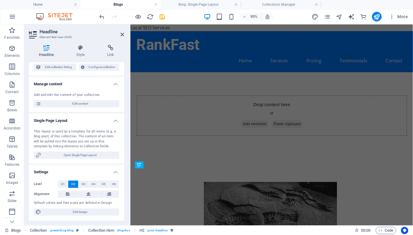
scroll to position [111, 0]
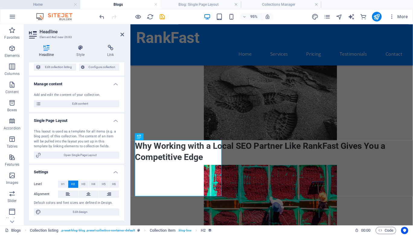
click at [51, 2] on h4 "Home" at bounding box center [40, 4] width 80 height 7
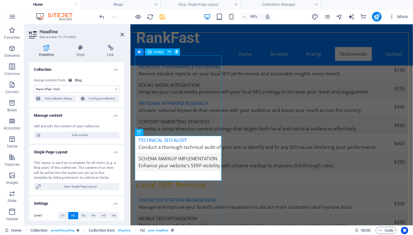
scroll to position [1269, 0]
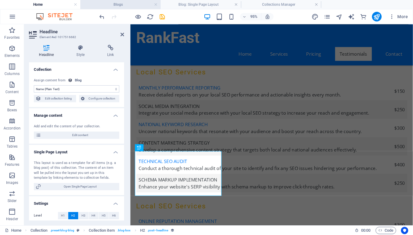
click at [112, 5] on h4 "Blogs" at bounding box center [120, 4] width 80 height 7
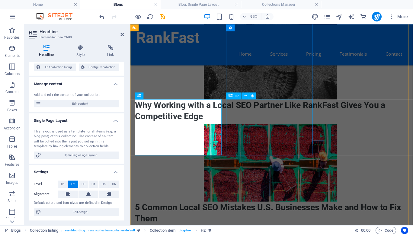
scroll to position [154, 0]
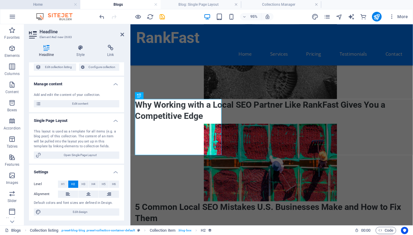
click at [65, 5] on h4 "Home" at bounding box center [40, 4] width 80 height 7
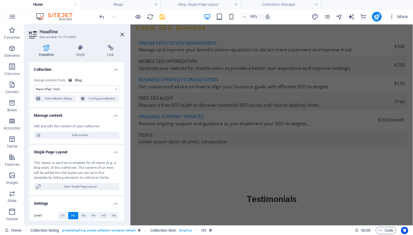
scroll to position [0, 0]
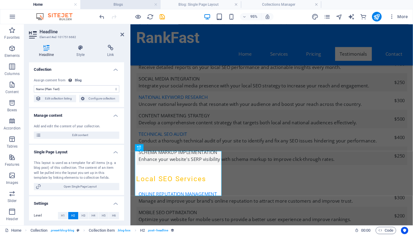
click at [110, 5] on h4 "Blogs" at bounding box center [120, 4] width 80 height 7
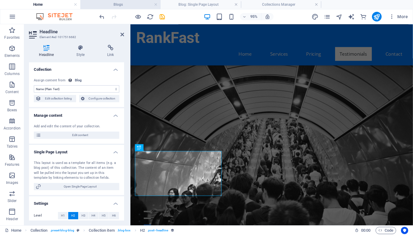
scroll to position [154, 0]
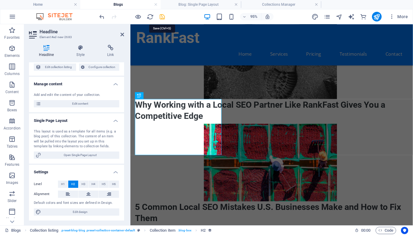
click at [163, 19] on icon "save" at bounding box center [162, 16] width 7 height 7
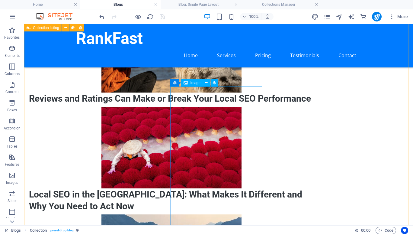
scroll to position [212, 0]
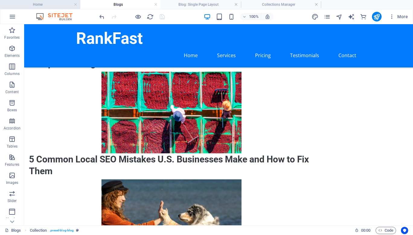
click at [59, 4] on h4 "Home" at bounding box center [40, 4] width 80 height 7
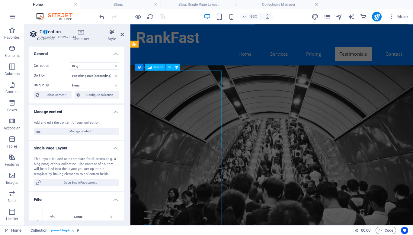
scroll to position [0, 0]
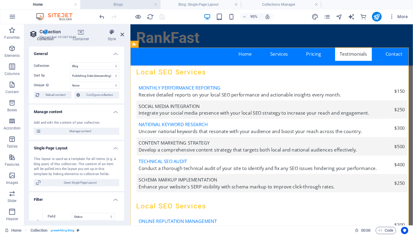
click at [110, 6] on h4 "Blogs" at bounding box center [120, 4] width 80 height 7
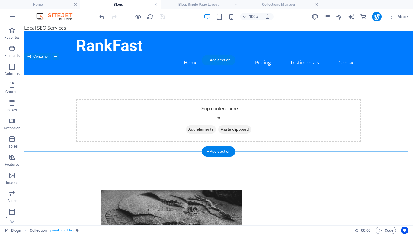
scroll to position [131, 0]
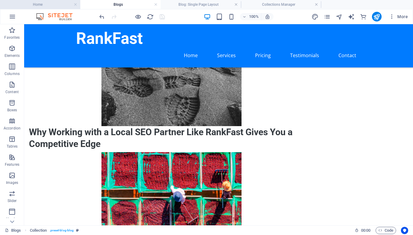
click at [40, 4] on h4 "Home" at bounding box center [40, 4] width 80 height 7
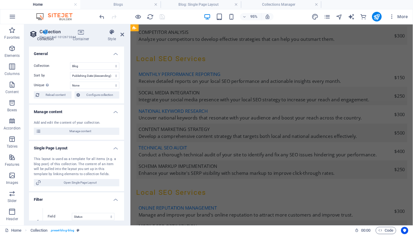
scroll to position [0, 0]
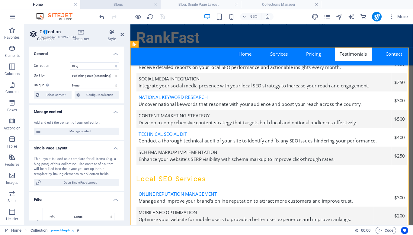
click at [102, 7] on h4 "Blogs" at bounding box center [120, 4] width 80 height 7
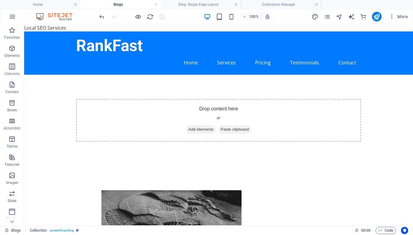
scroll to position [131, 0]
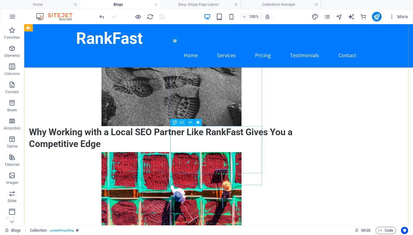
select select "name"
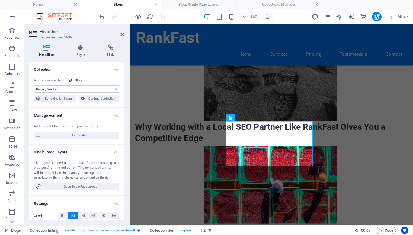
scroll to position [31, 0]
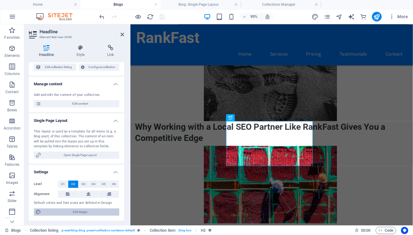
click at [96, 210] on span "Edit design" at bounding box center [80, 211] width 75 height 7
select select "px"
select select "200"
select select "px"
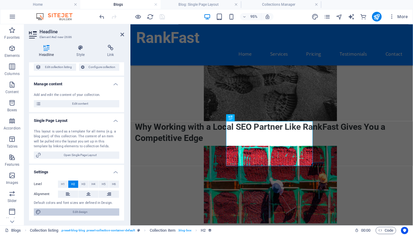
select select "600"
select select "px"
select select "rem"
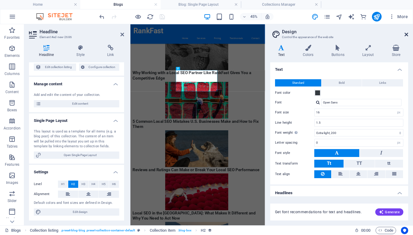
click at [407, 34] on icon at bounding box center [407, 34] width 4 height 5
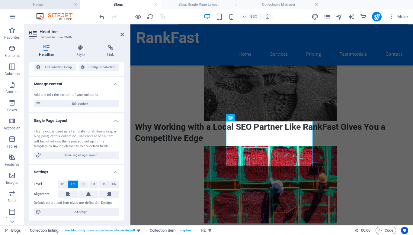
click at [63, 4] on h4 "Home" at bounding box center [40, 4] width 80 height 7
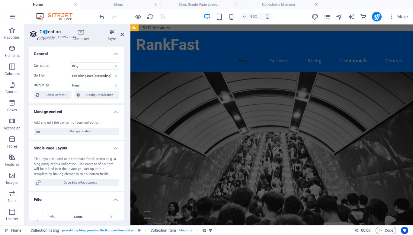
scroll to position [0, 0]
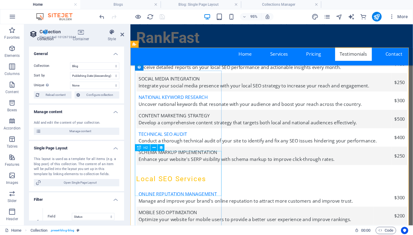
select select "name"
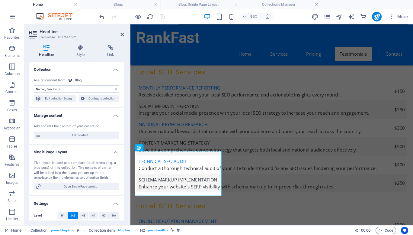
scroll to position [31, 0]
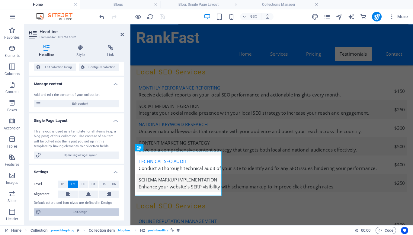
click at [87, 212] on span "Edit design" at bounding box center [80, 211] width 75 height 7
select select "px"
select select "200"
select select "px"
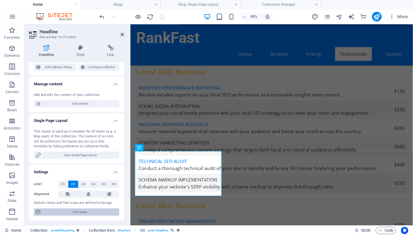
select select "600"
select select "px"
select select "rem"
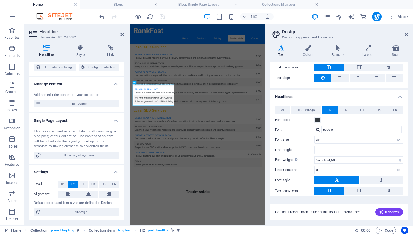
scroll to position [131, 0]
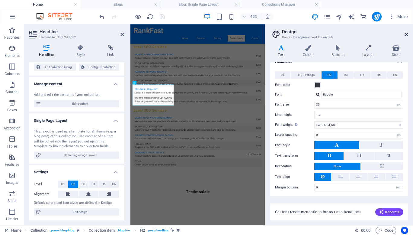
click at [407, 33] on icon at bounding box center [407, 34] width 4 height 5
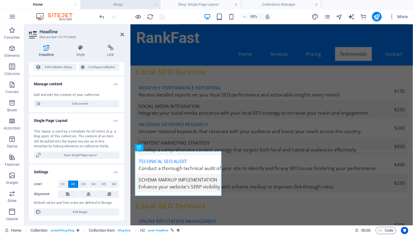
click at [102, 3] on h4 "Blogs" at bounding box center [120, 4] width 80 height 7
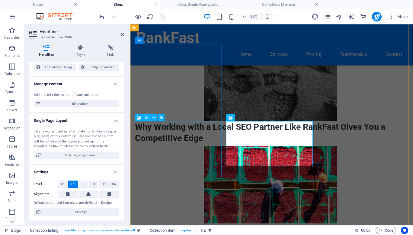
click at [176, 150] on div "Why Working with a Local SEO Partner Like RankFast Gives You a Competitive Edge" at bounding box center [277, 138] width 285 height 24
select select "name"
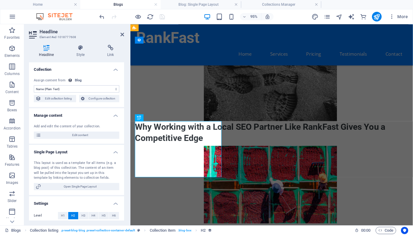
scroll to position [31, 0]
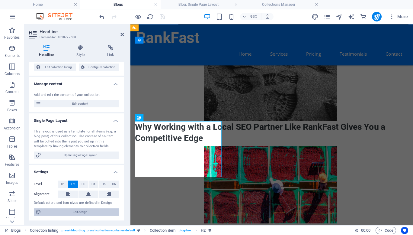
click at [83, 211] on span "Edit design" at bounding box center [80, 211] width 75 height 7
select select "px"
select select "200"
select select "px"
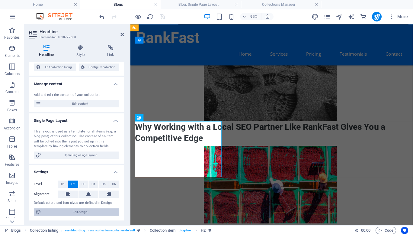
select select "600"
select select "px"
select select "rem"
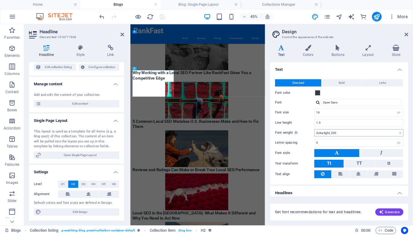
scroll to position [131, 0]
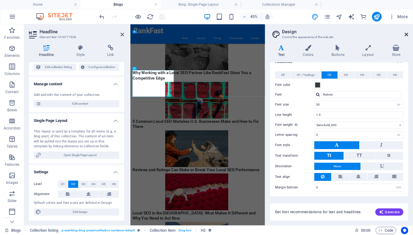
click at [407, 35] on icon at bounding box center [407, 34] width 4 height 5
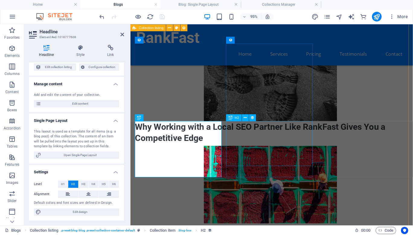
select select "name"
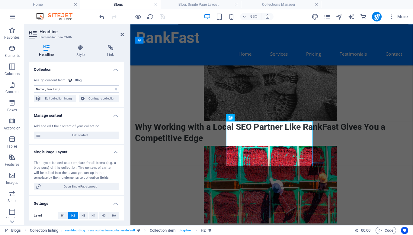
scroll to position [31, 0]
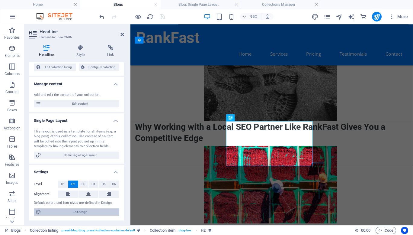
click at [73, 212] on span "Edit design" at bounding box center [80, 211] width 75 height 7
select select "px"
select select "200"
select select "px"
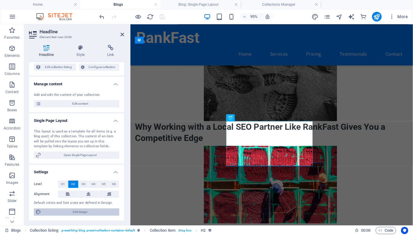
select select "600"
select select "px"
select select "rem"
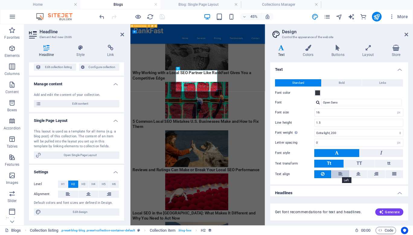
scroll to position [131, 0]
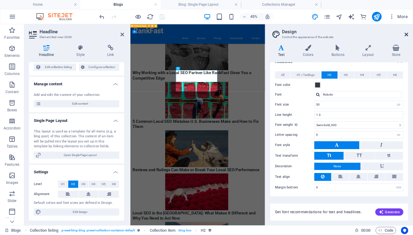
click at [407, 34] on icon at bounding box center [407, 34] width 4 height 5
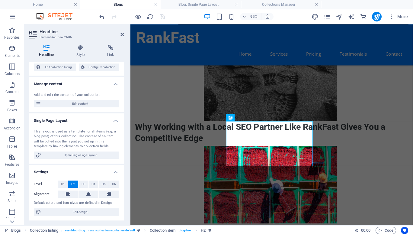
click at [120, 34] on h2 "Headline" at bounding box center [82, 31] width 85 height 5
click at [122, 34] on icon at bounding box center [123, 34] width 4 height 5
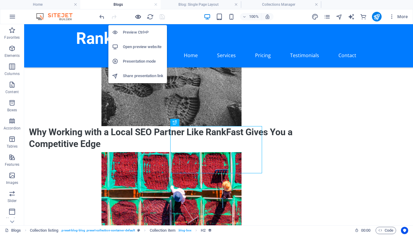
click at [137, 16] on icon "button" at bounding box center [138, 16] width 7 height 7
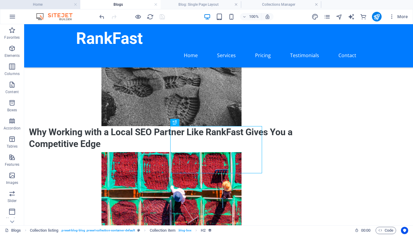
click at [55, 5] on h4 "Home" at bounding box center [40, 4] width 80 height 7
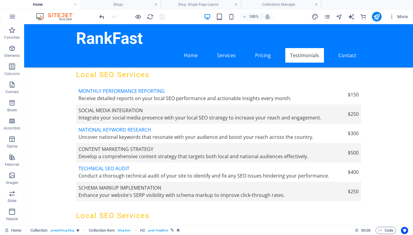
scroll to position [1295, 0]
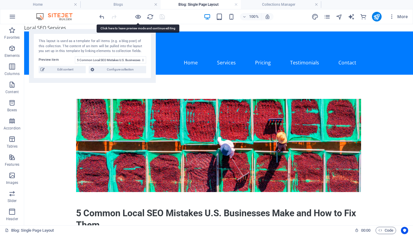
scroll to position [0, 0]
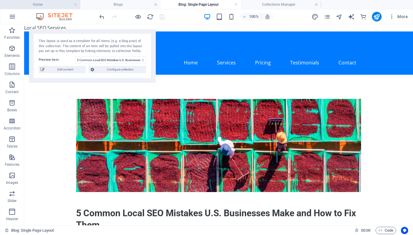
click at [54, 1] on h4 "Home" at bounding box center [40, 4] width 80 height 7
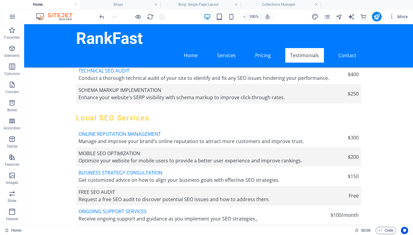
scroll to position [1367, 0]
select select "68e3947f8b599cf7bf0ae6a9"
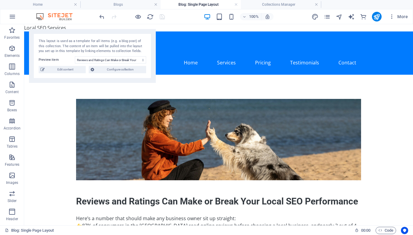
scroll to position [0, 0]
click at [199, 99] on img at bounding box center [218, 139] width 285 height 81
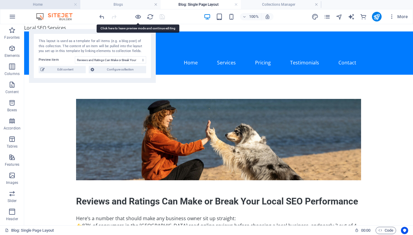
click at [21, 6] on h4 "Home" at bounding box center [40, 4] width 80 height 7
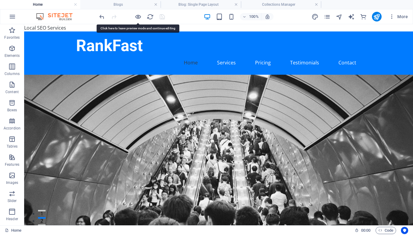
scroll to position [1367, 0]
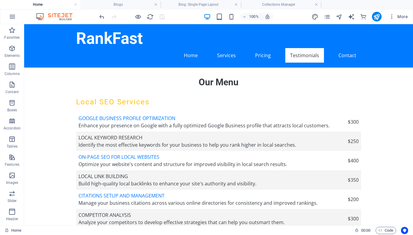
scroll to position [1145, 0]
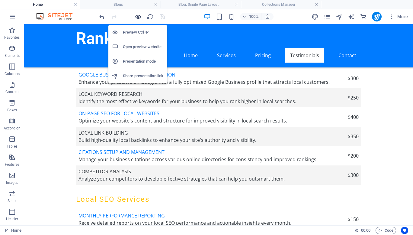
click at [136, 17] on icon "button" at bounding box center [138, 16] width 7 height 7
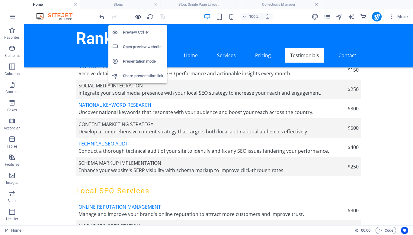
select select "name"
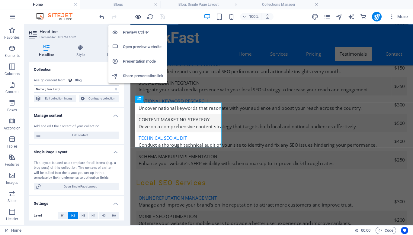
scroll to position [1320, 0]
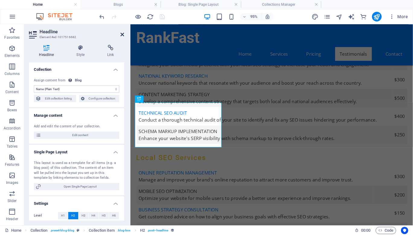
click at [122, 34] on icon at bounding box center [123, 34] width 4 height 5
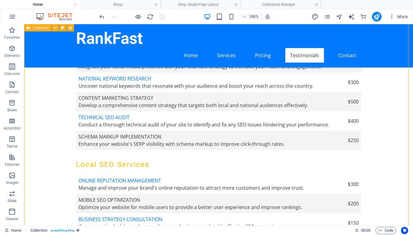
select select "columns.publishing_date_DESC"
select select "columns.status"
select select "columns.publishing_date"
select select "past"
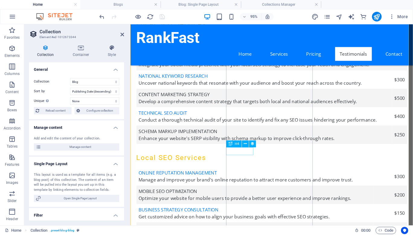
select select "category"
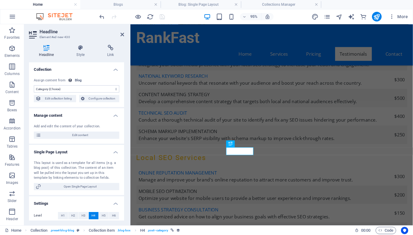
scroll to position [31, 0]
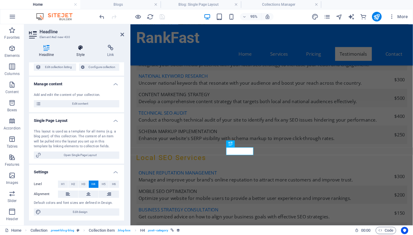
click at [79, 50] on icon at bounding box center [80, 48] width 28 height 6
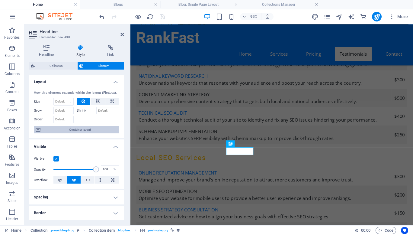
scroll to position [110, 0]
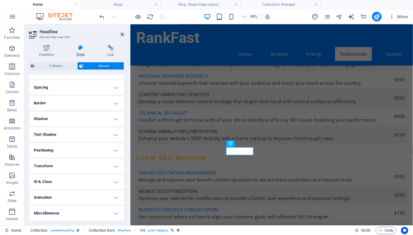
click at [41, 104] on h4 "Border" at bounding box center [76, 103] width 95 height 15
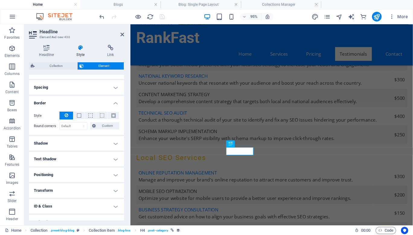
click at [41, 104] on h4 "Border" at bounding box center [76, 101] width 95 height 11
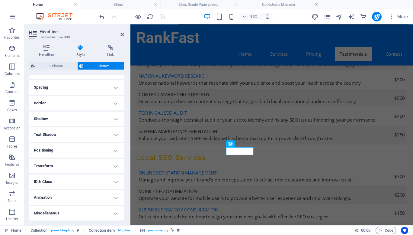
click at [44, 87] on h4 "Spacing" at bounding box center [76, 87] width 95 height 15
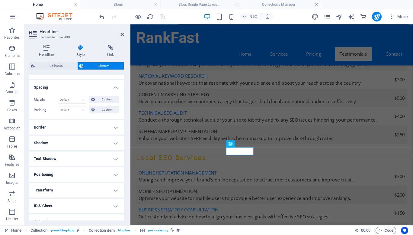
click at [44, 87] on h4 "Spacing" at bounding box center [76, 85] width 95 height 11
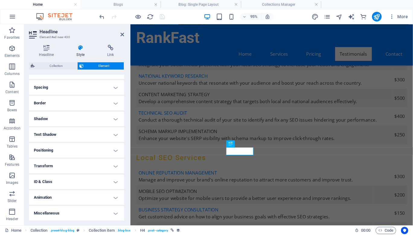
click at [41, 118] on h4 "Shadow" at bounding box center [76, 119] width 95 height 15
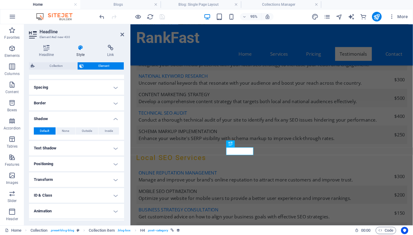
click at [41, 118] on h4 "Shadow" at bounding box center [76, 117] width 95 height 11
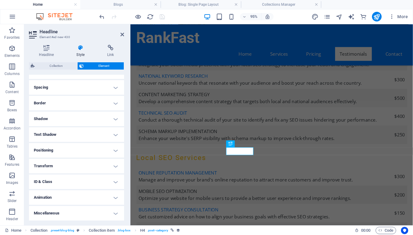
click at [44, 132] on h4 "Text Shadow" at bounding box center [76, 134] width 95 height 15
click at [44, 132] on h4 "Text Shadow" at bounding box center [76, 132] width 95 height 11
click at [44, 147] on h4 "Positioning" at bounding box center [76, 150] width 95 height 15
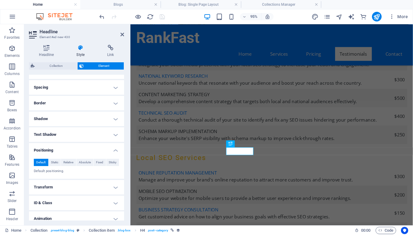
click at [44, 147] on h4 "Positioning" at bounding box center [76, 148] width 95 height 11
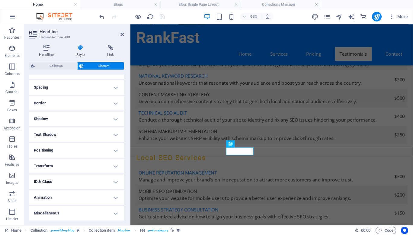
click at [44, 168] on h4 "Transform" at bounding box center [76, 166] width 95 height 15
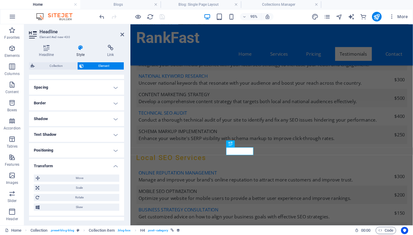
click at [43, 166] on h4 "Transform" at bounding box center [76, 164] width 95 height 11
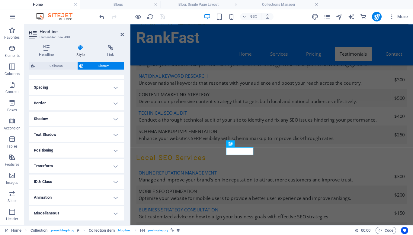
click at [45, 182] on h4 "ID & Class" at bounding box center [76, 181] width 95 height 15
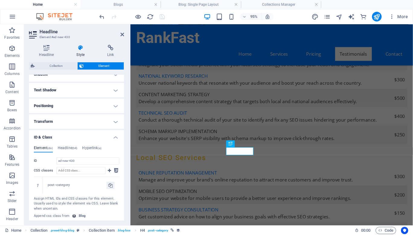
scroll to position [177, 0]
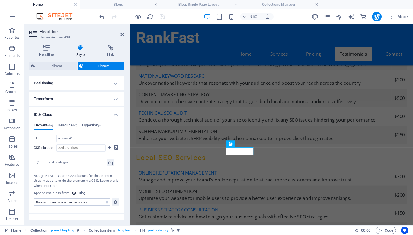
click at [42, 114] on h4 "ID & Class" at bounding box center [76, 112] width 95 height 11
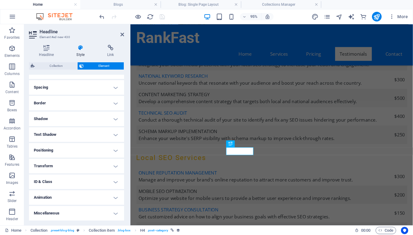
click at [44, 44] on div "Headline Style Link Collection No assignment, content remains static Created at…" at bounding box center [76, 132] width 105 height 185
click at [44, 48] on icon at bounding box center [46, 48] width 35 height 6
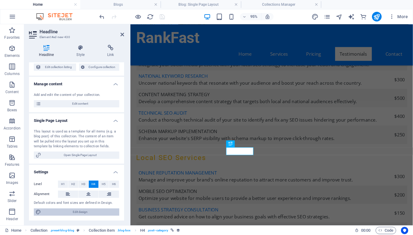
click at [77, 212] on span "Edit design" at bounding box center [80, 211] width 75 height 7
select select "px"
select select "200"
select select "px"
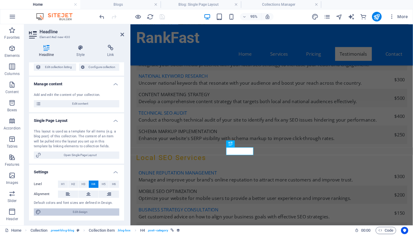
select select "600"
select select "px"
select select "rem"
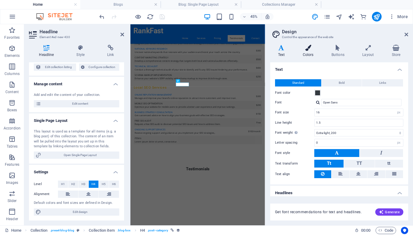
click at [311, 54] on h4 "Colors" at bounding box center [309, 51] width 29 height 13
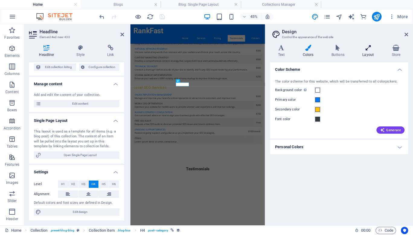
click at [367, 51] on h4 "Layout" at bounding box center [369, 51] width 29 height 13
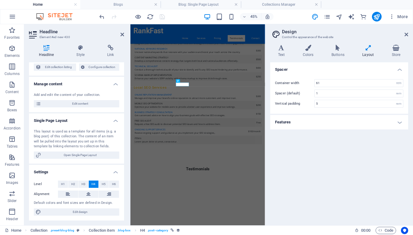
click at [285, 44] on div "Variants Text Colors Buttons Layout Store Text Standard Bold Links Font color F…" at bounding box center [340, 132] width 148 height 185
click at [281, 51] on h4 "Text" at bounding box center [283, 51] width 25 height 13
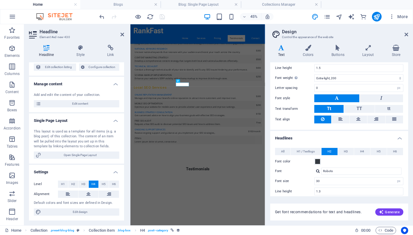
scroll to position [81, 0]
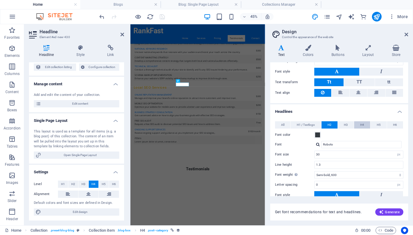
click at [362, 126] on span "H4" at bounding box center [363, 124] width 4 height 7
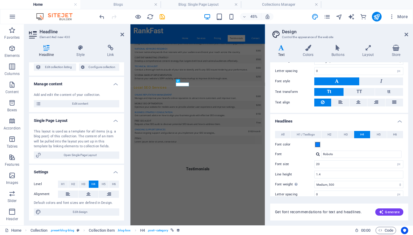
scroll to position [71, 0]
click at [338, 51] on h4 "Buttons" at bounding box center [339, 51] width 31 height 13
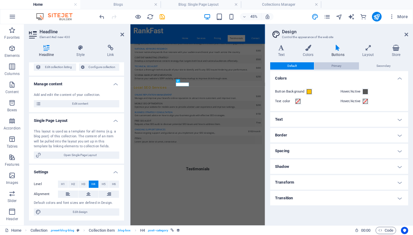
click at [335, 65] on span "Primary" at bounding box center [337, 65] width 10 height 7
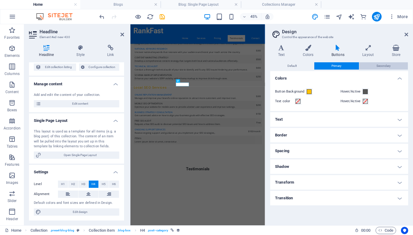
click at [384, 65] on span "Secondary" at bounding box center [384, 65] width 14 height 7
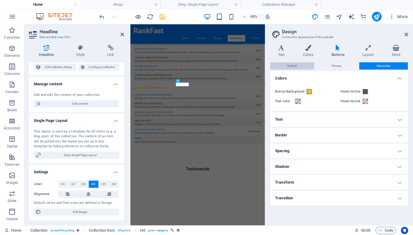
click at [289, 69] on span "Default" at bounding box center [292, 65] width 9 height 7
click at [407, 34] on icon at bounding box center [407, 34] width 4 height 5
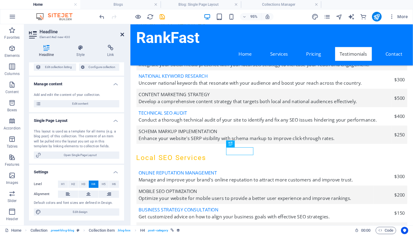
click at [122, 34] on icon at bounding box center [123, 34] width 4 height 5
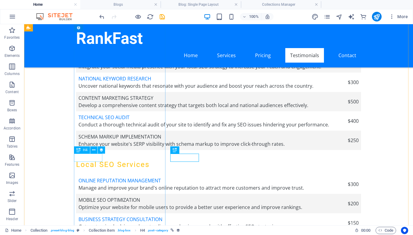
select select "category"
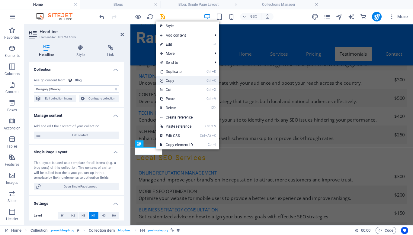
click at [177, 79] on link "Ctrl C Copy" at bounding box center [176, 80] width 41 height 9
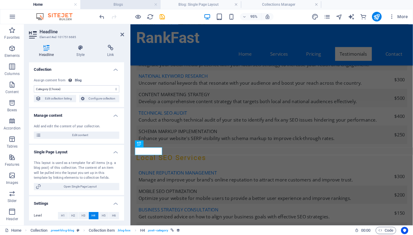
click at [110, 4] on h4 "Blogs" at bounding box center [120, 4] width 80 height 7
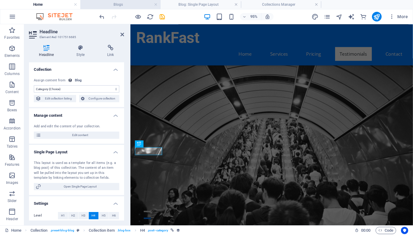
scroll to position [131, 0]
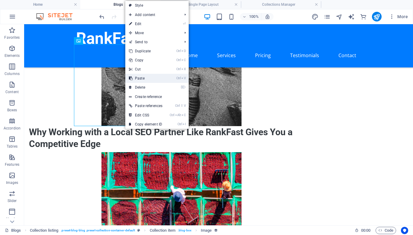
click at [145, 80] on link "Ctrl V Paste" at bounding box center [145, 78] width 41 height 9
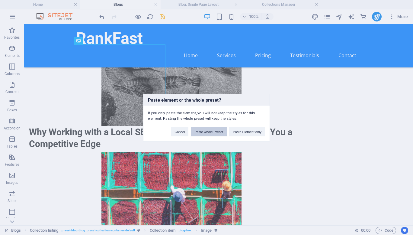
click at [205, 131] on button "Paste whole Preset" at bounding box center [209, 131] width 36 height 9
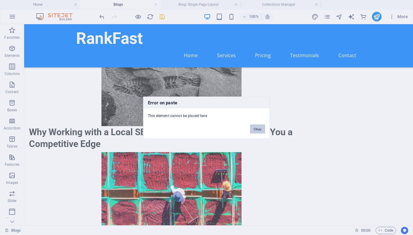
click at [257, 128] on button "Okay" at bounding box center [257, 128] width 15 height 9
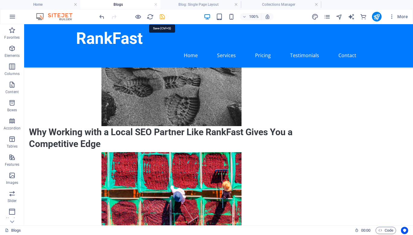
click at [164, 16] on icon "save" at bounding box center [162, 16] width 7 height 7
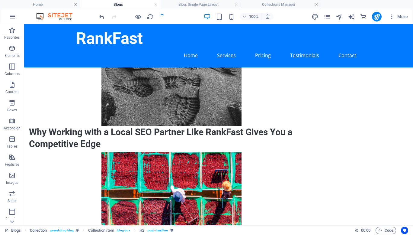
click at [124, 7] on h4 "Blogs" at bounding box center [120, 4] width 80 height 7
